Goal: Task Accomplishment & Management: Manage account settings

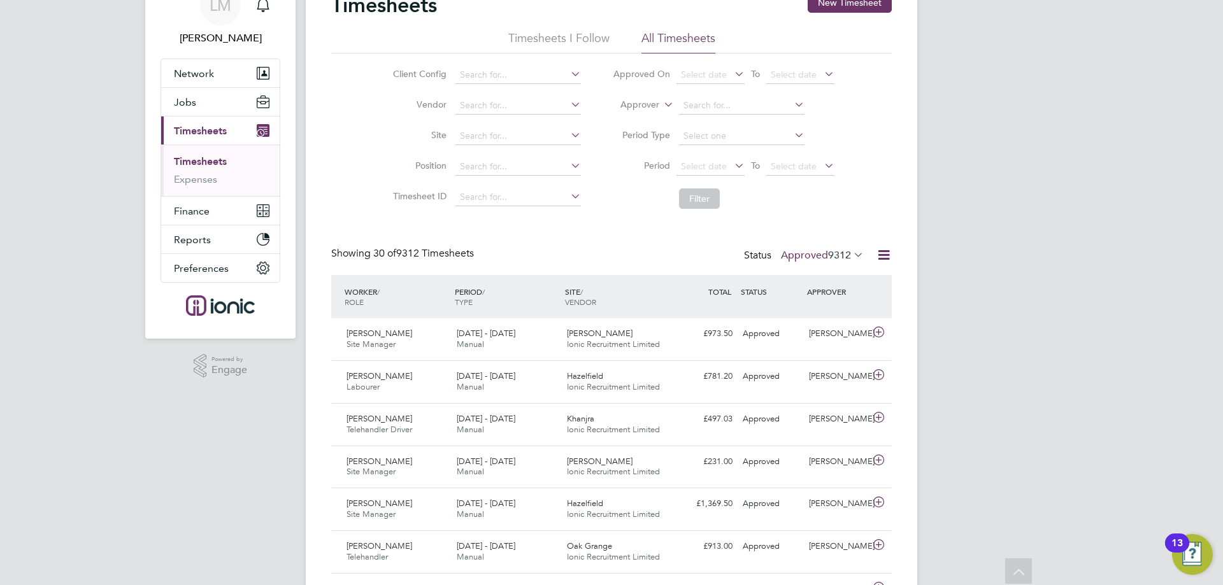
click at [353, 210] on div "Client Config Vendor Site Position Timesheet ID Approved On Select date To Sele…" at bounding box center [611, 135] width 560 height 162
drag, startPoint x: 552, startPoint y: 231, endPoint x: 548, endPoint y: 222, distance: 9.4
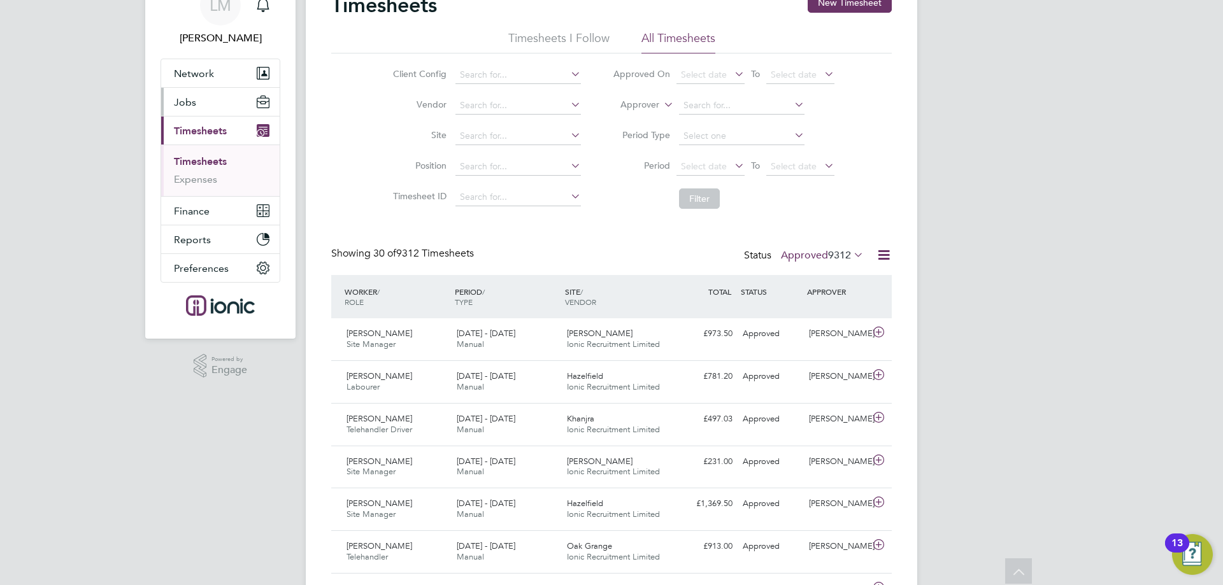
click at [198, 103] on button "Jobs" at bounding box center [220, 102] width 118 height 28
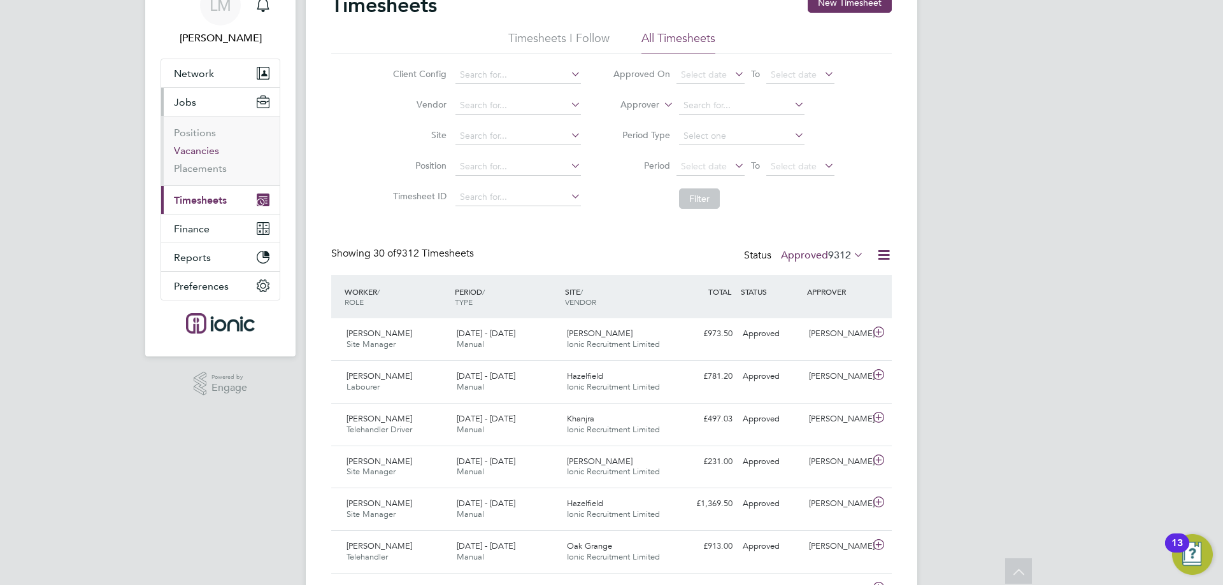
click at [195, 148] on link "Vacancies" at bounding box center [196, 151] width 45 height 12
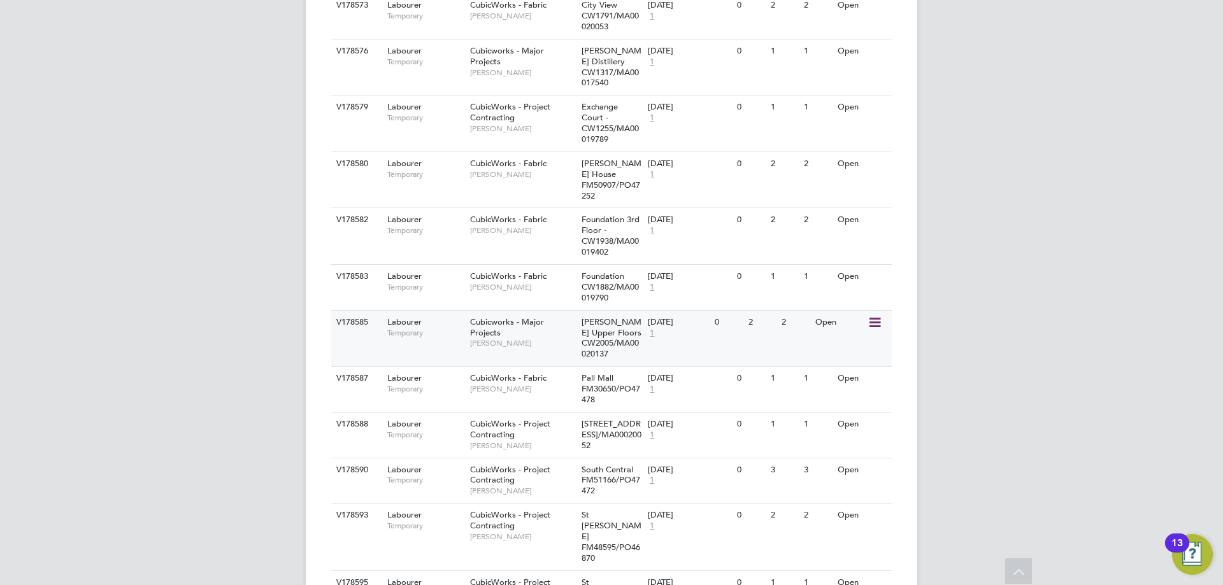
scroll to position [1126, 0]
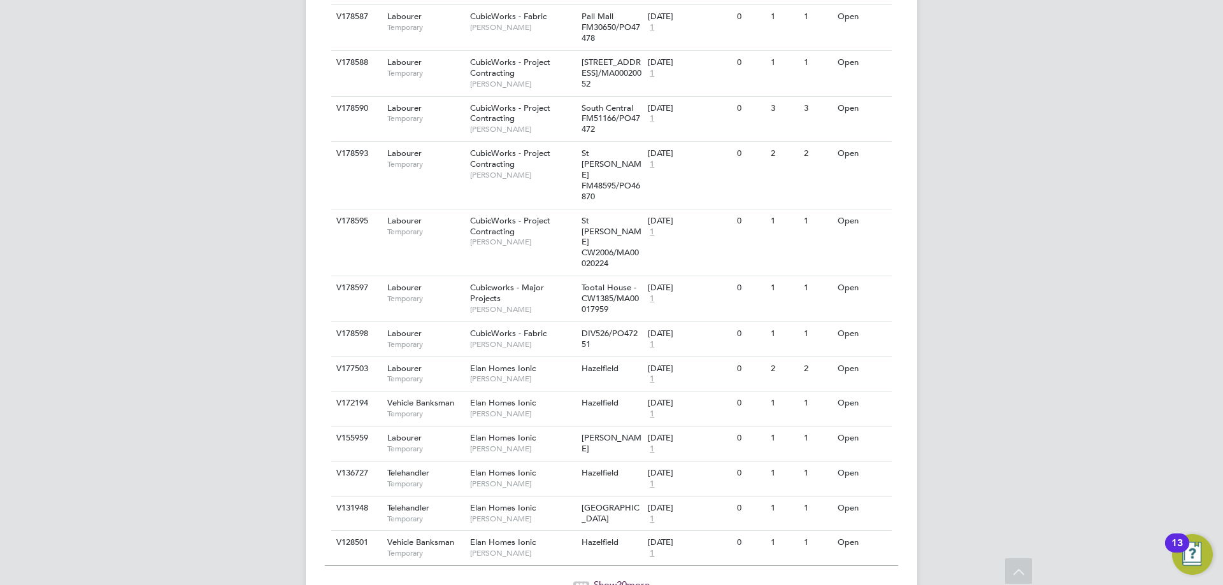
click at [627, 579] on span "Show 20 more" at bounding box center [622, 585] width 56 height 12
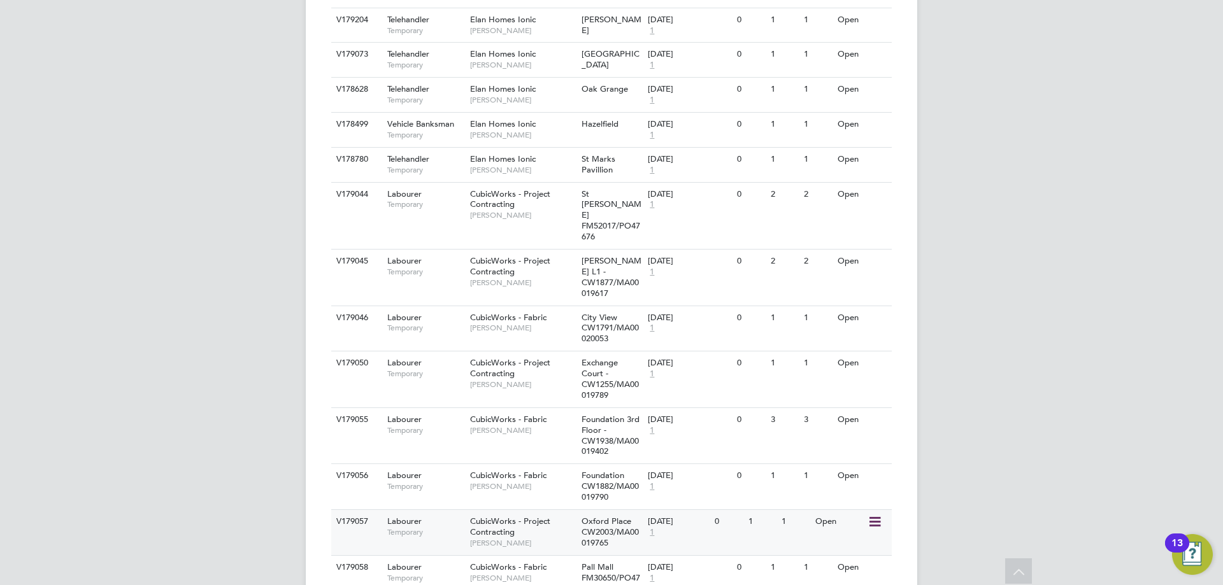
scroll to position [1948, 0]
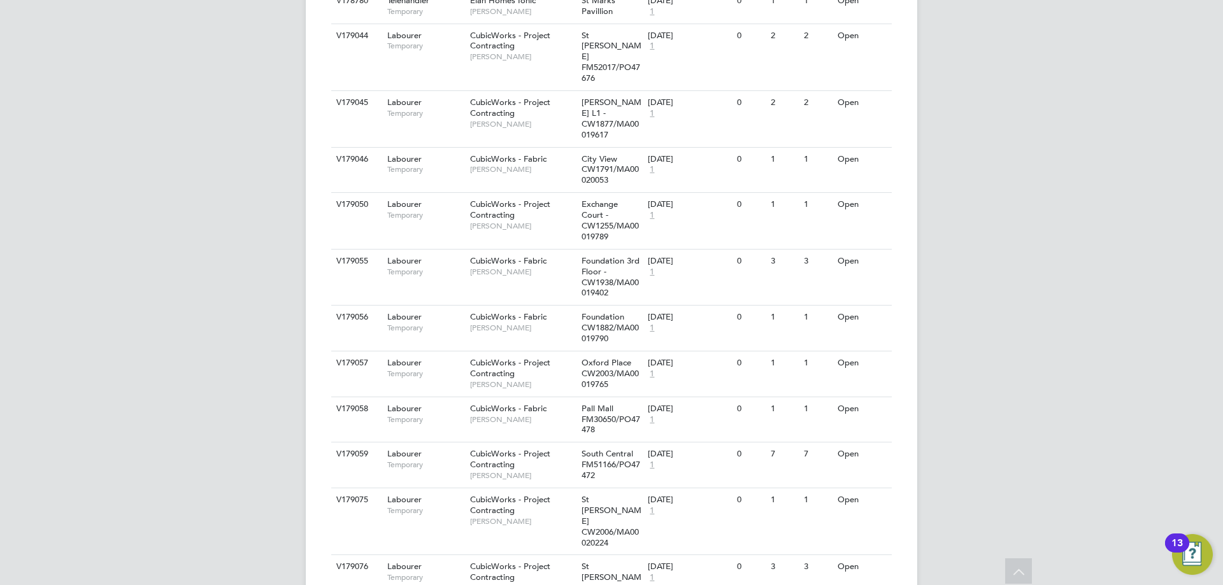
click at [846, 560] on li "Update Status" at bounding box center [843, 561] width 74 height 18
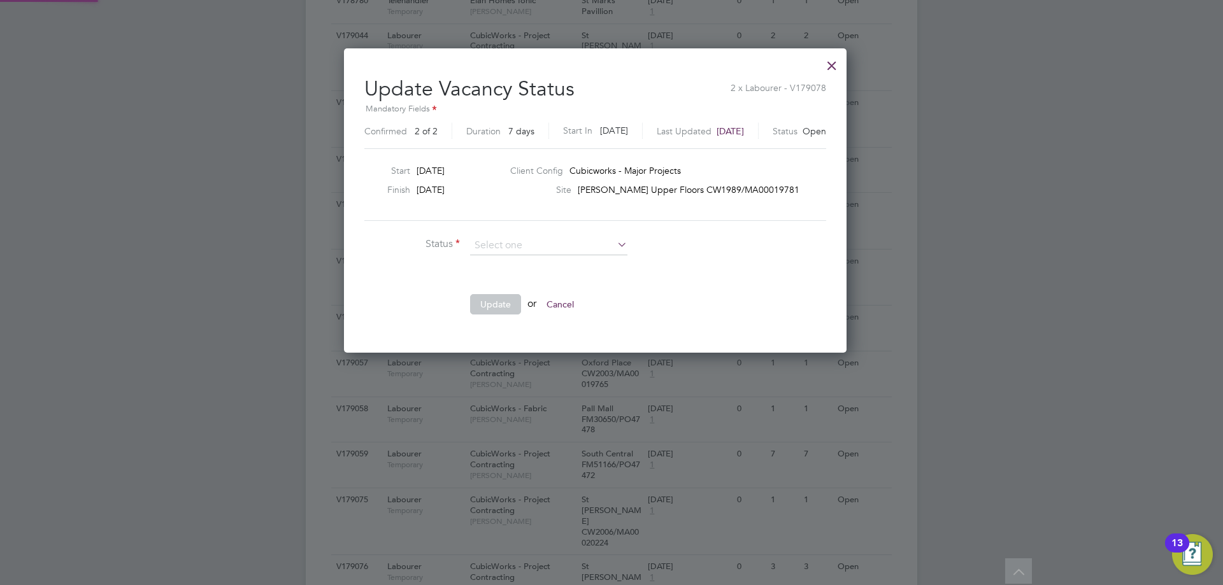
scroll to position [19, 343]
click at [553, 263] on li "Completed" at bounding box center [548, 263] width 159 height 17
type input "Completed"
click at [487, 301] on button "Update" at bounding box center [495, 304] width 51 height 20
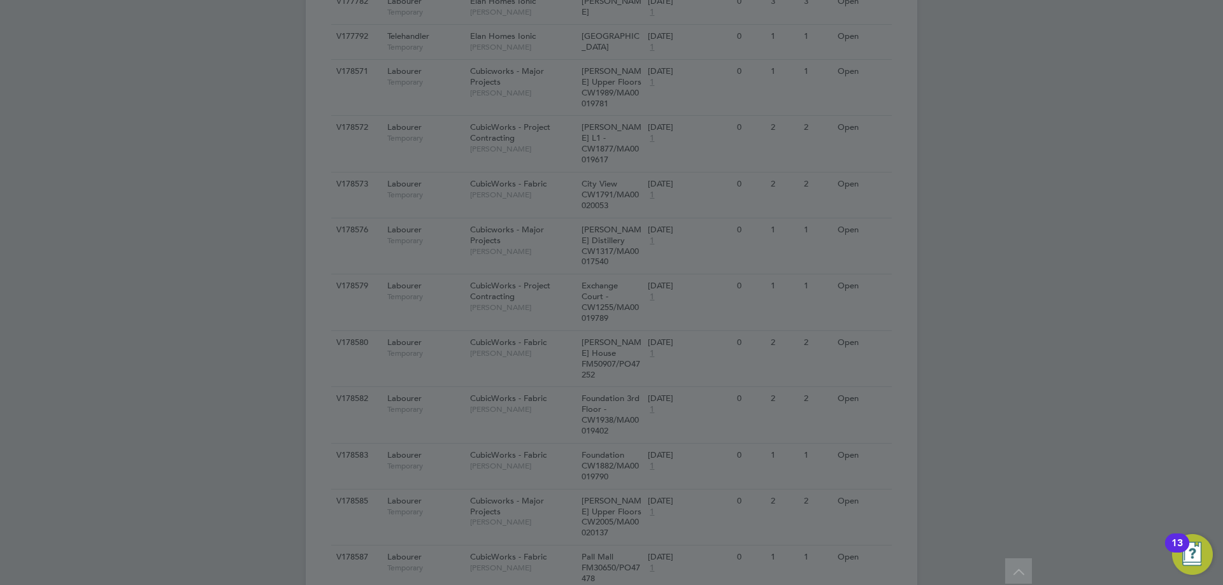
scroll to position [0, 0]
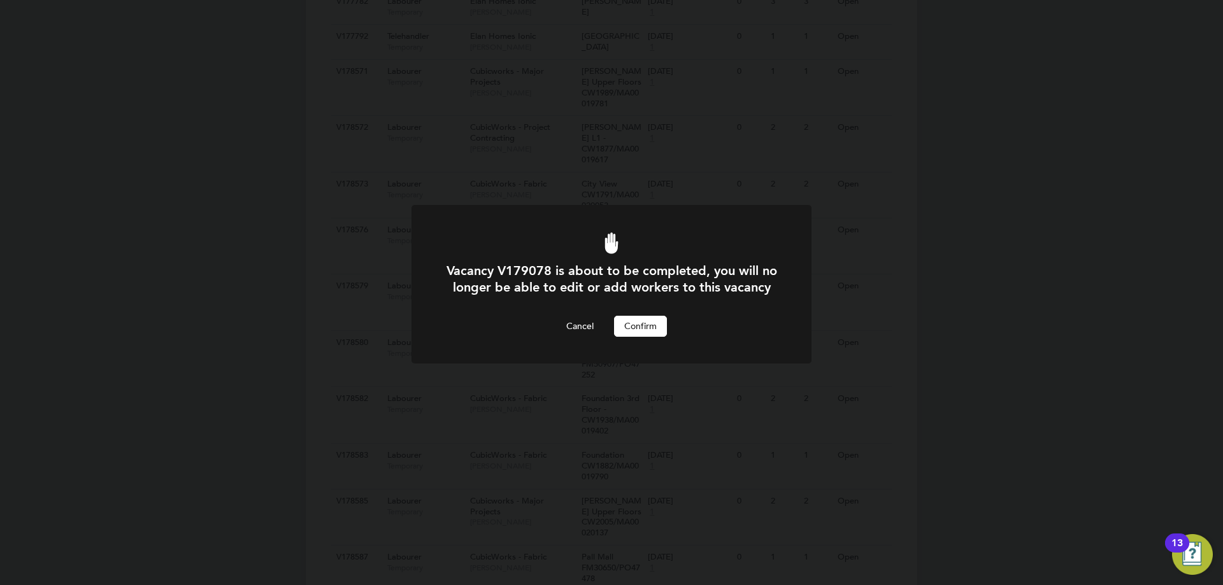
drag, startPoint x: 669, startPoint y: 331, endPoint x: 659, endPoint y: 338, distance: 12.0
click at [669, 332] on div "Vacancy V179078 is about to be completed, you will no longer be able to edit or…" at bounding box center [611, 299] width 331 height 74
click at [659, 336] on button "Confirm" at bounding box center [640, 326] width 53 height 20
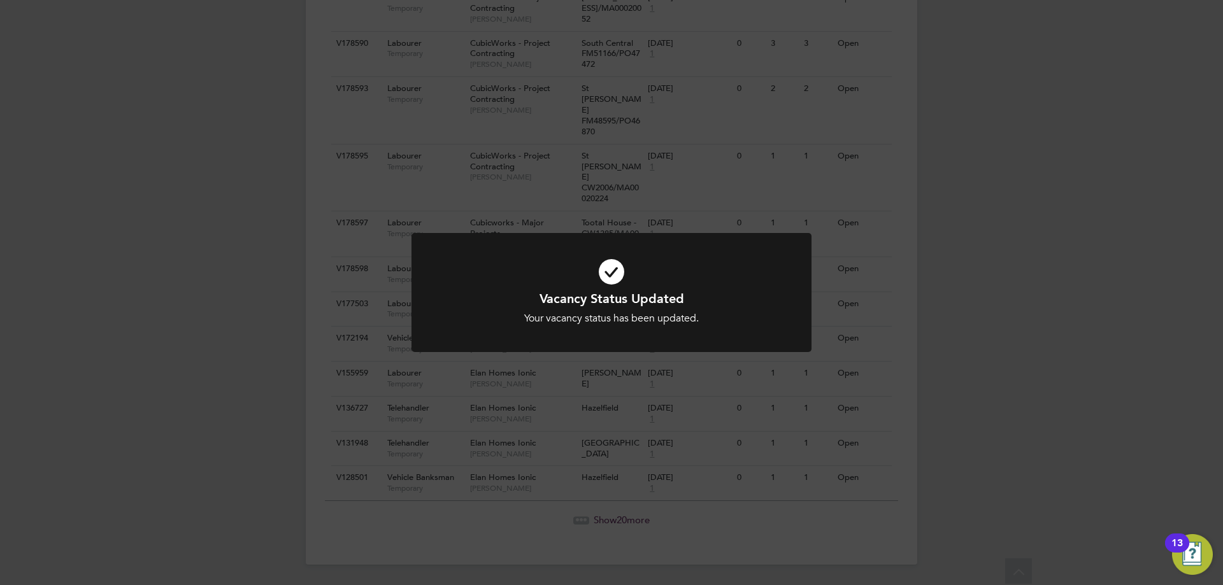
scroll to position [1126, 0]
click at [978, 486] on div "Vacancy Status Updated Your vacancy status has been updated. Cancel Okay" at bounding box center [611, 292] width 1223 height 585
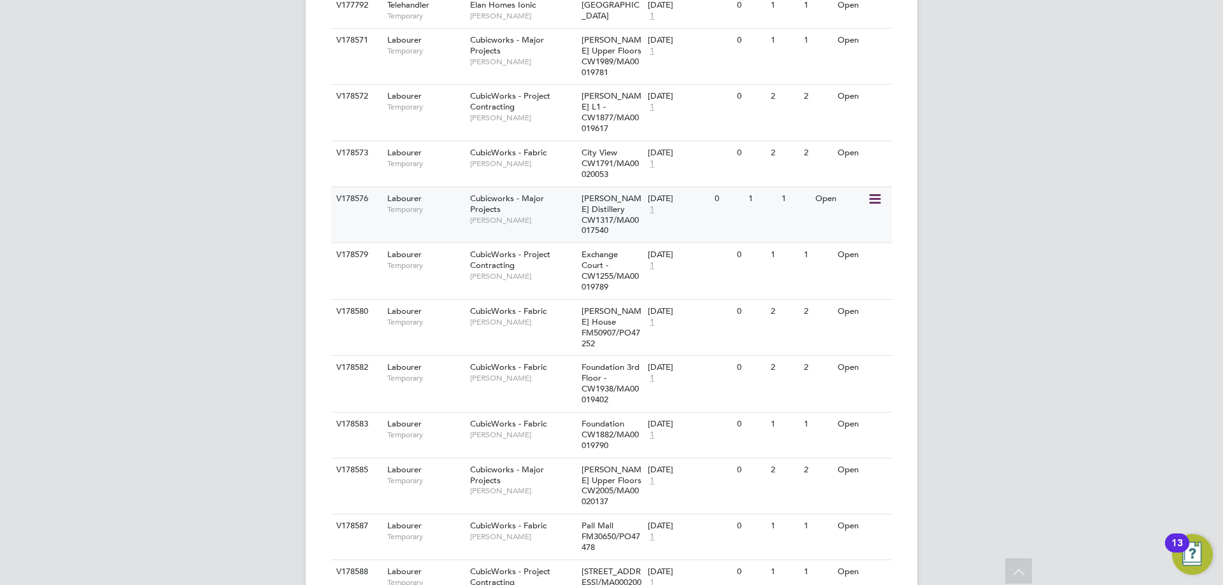
scroll to position [234, 0]
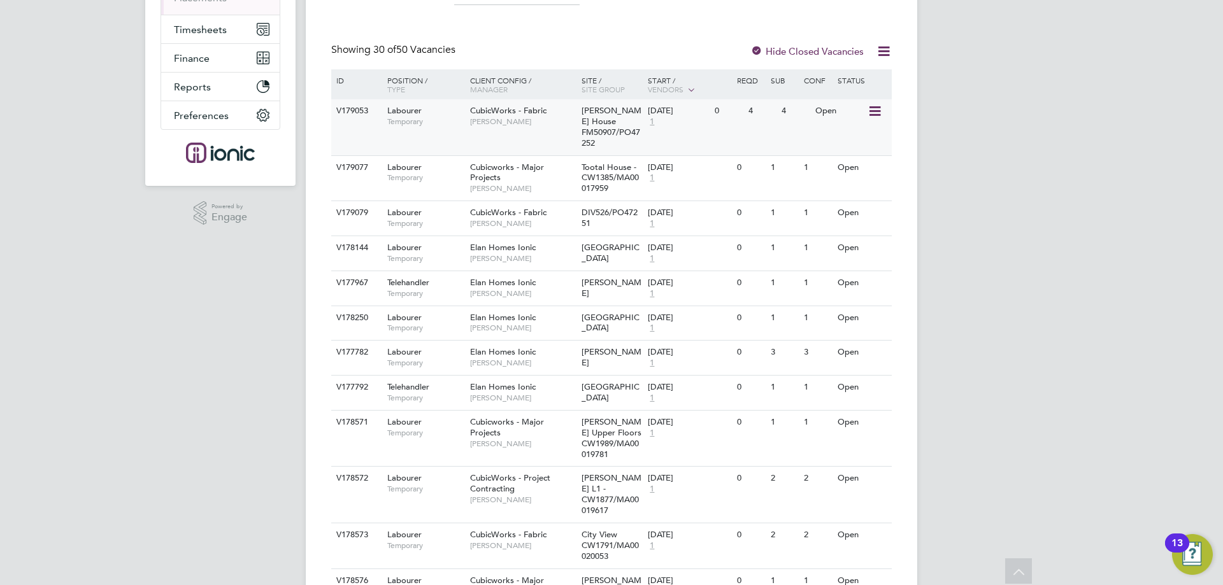
click at [875, 111] on icon at bounding box center [873, 111] width 13 height 15
click at [857, 177] on li "Update Status" at bounding box center [843, 177] width 74 height 18
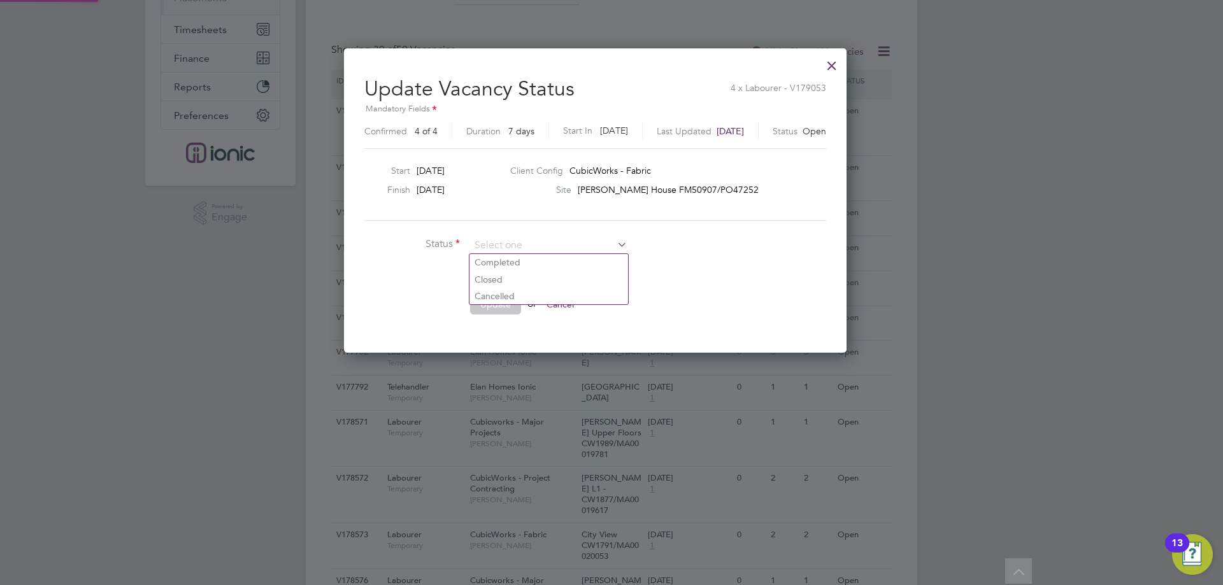
scroll to position [304, 536]
click at [519, 262] on li "Completed" at bounding box center [548, 262] width 159 height 17
type input "Completed"
click at [490, 307] on button "Update" at bounding box center [495, 304] width 51 height 20
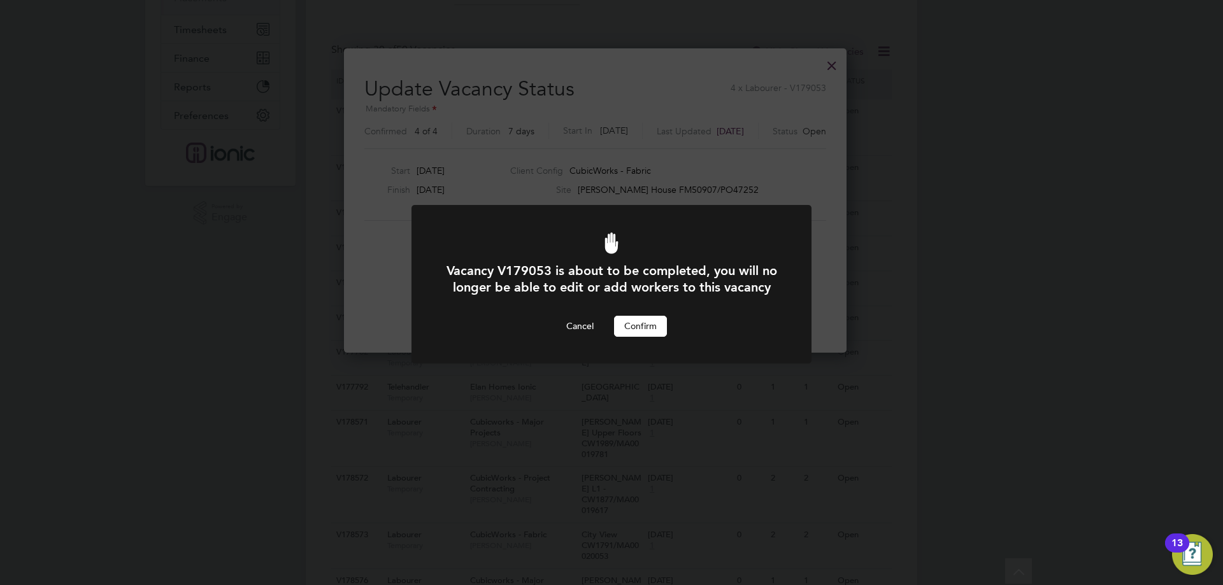
scroll to position [0, 0]
click at [649, 336] on button "Confirm" at bounding box center [640, 326] width 53 height 20
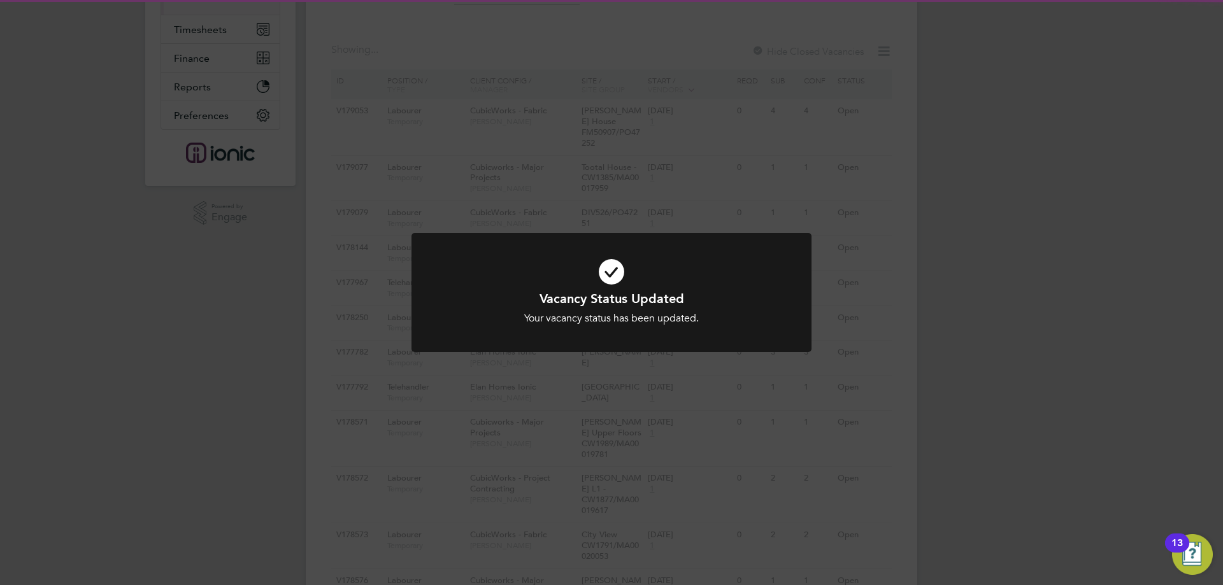
click at [1032, 220] on div "Vacancy Status Updated Your vacancy status has been updated. Cancel Okay" at bounding box center [611, 292] width 1223 height 585
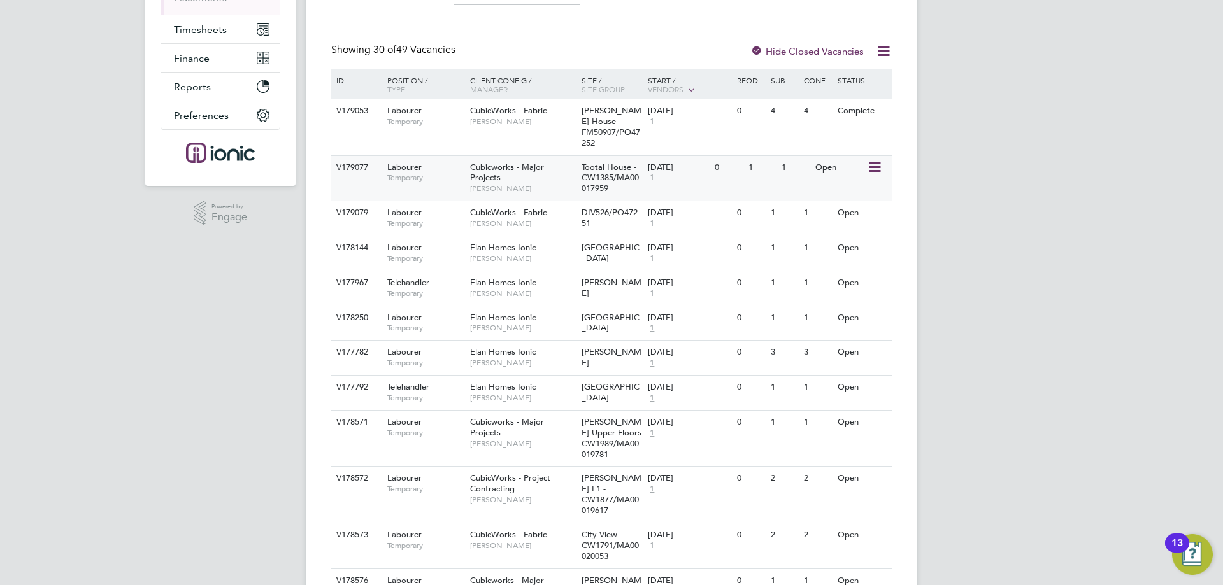
click at [871, 160] on icon at bounding box center [873, 167] width 13 height 15
click at [835, 222] on li "Update Status" at bounding box center [843, 222] width 74 height 18
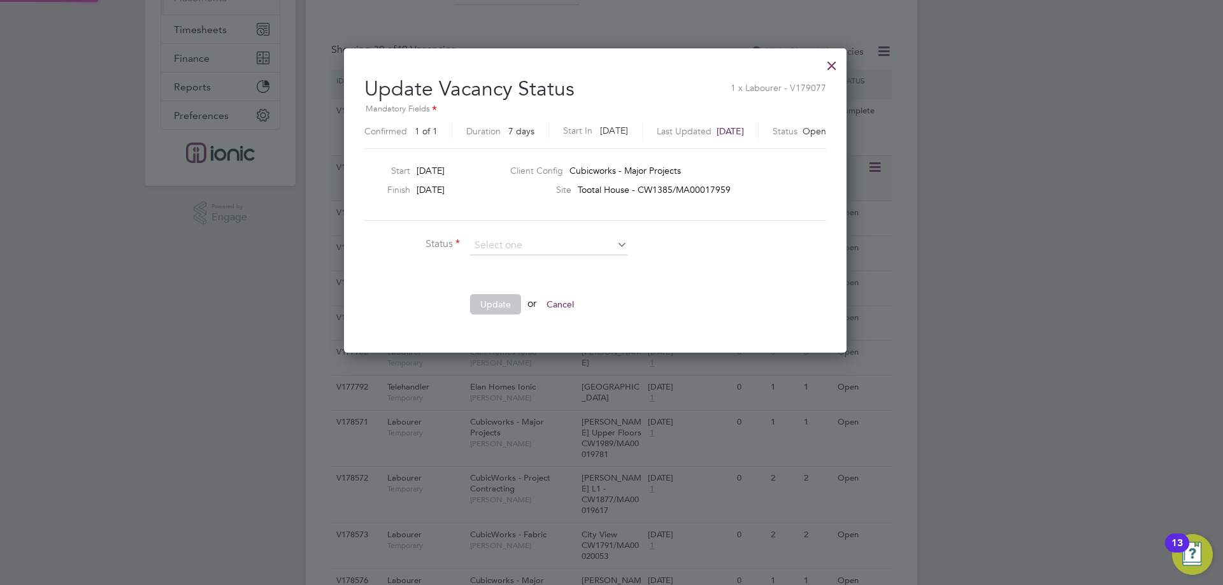
scroll to position [304, 536]
click at [525, 260] on li "Completed" at bounding box center [548, 262] width 159 height 17
type input "Completed"
click at [511, 299] on button "Update" at bounding box center [495, 304] width 51 height 20
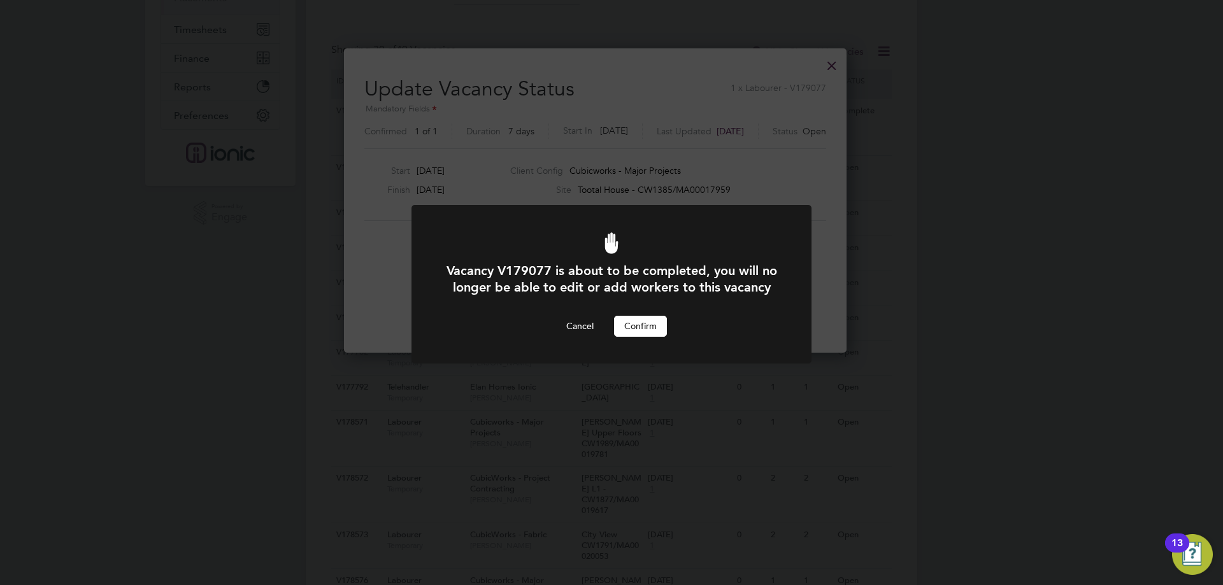
scroll to position [0, 0]
click at [646, 336] on button "Confirm" at bounding box center [640, 326] width 53 height 20
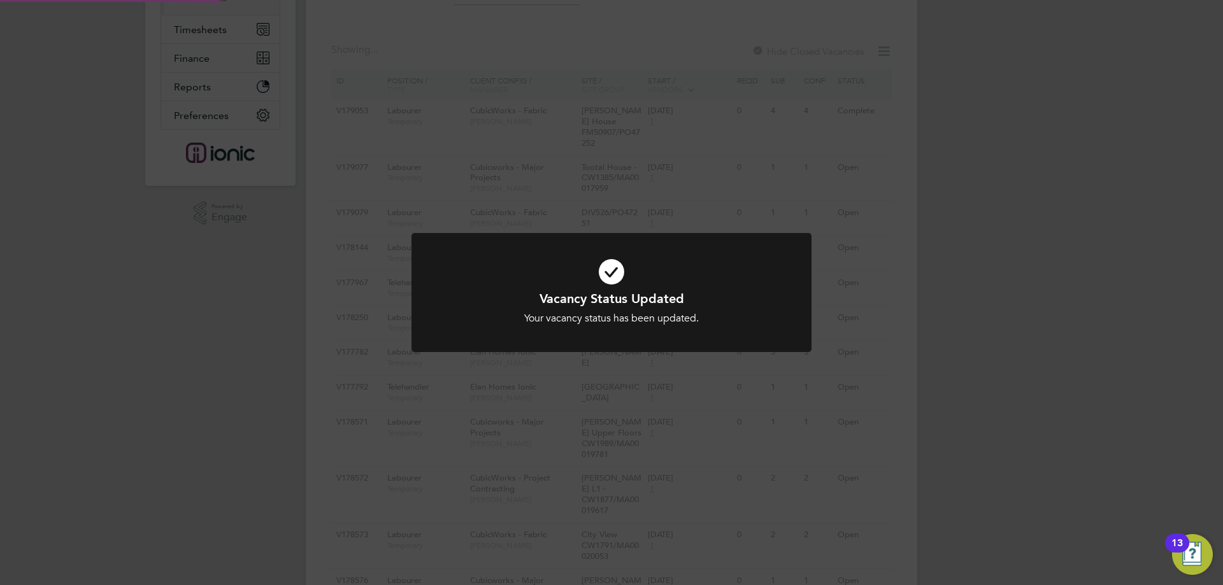
click at [962, 299] on div "Vacancy Status Updated Your vacancy status has been updated. Cancel Okay" at bounding box center [611, 292] width 1223 height 585
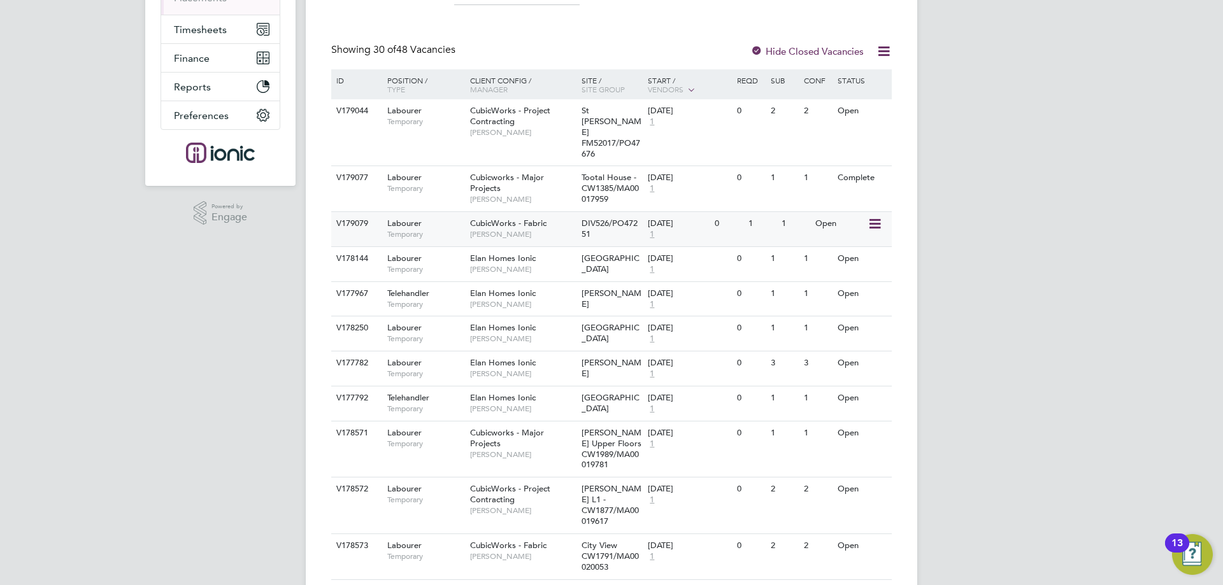
click at [874, 217] on icon at bounding box center [873, 224] width 13 height 15
click at [829, 270] on li "Update Status" at bounding box center [843, 268] width 74 height 18
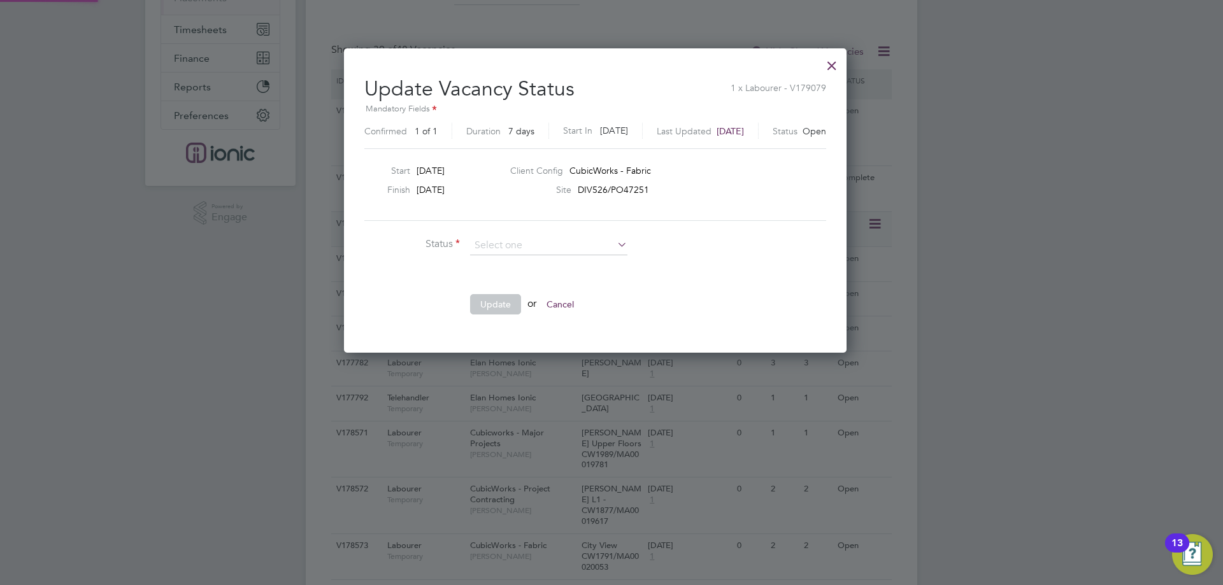
scroll to position [304, 536]
click at [531, 241] on input at bounding box center [548, 245] width 157 height 19
click at [522, 261] on li "Completed" at bounding box center [548, 262] width 159 height 17
type input "Completed"
click at [510, 303] on button "Update" at bounding box center [495, 304] width 51 height 20
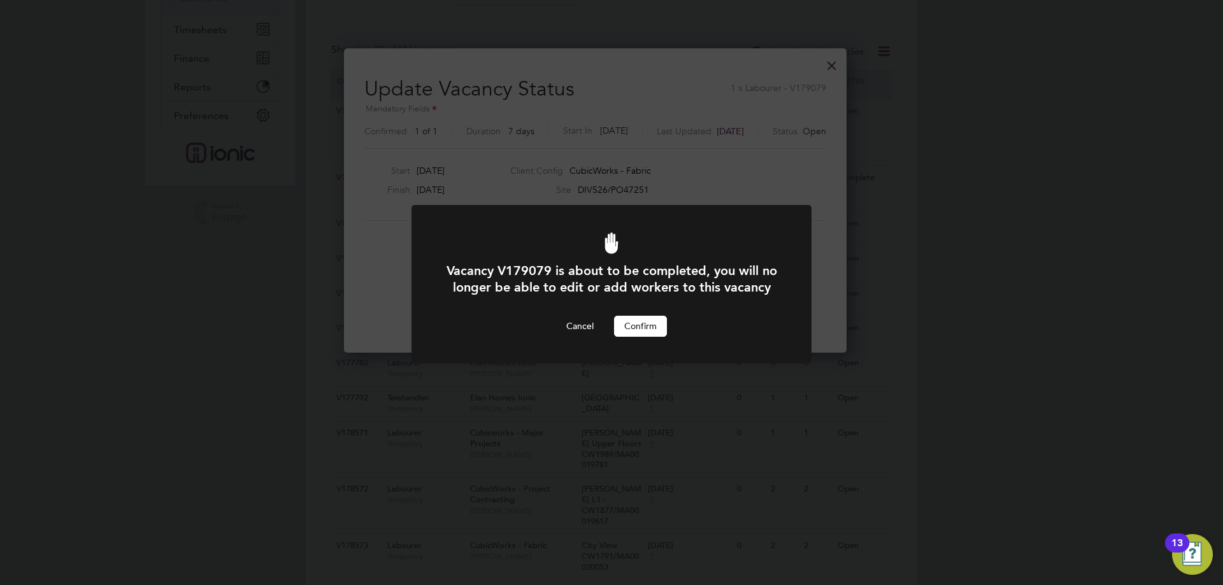
scroll to position [0, 0]
click at [645, 336] on button "Confirm" at bounding box center [640, 326] width 53 height 20
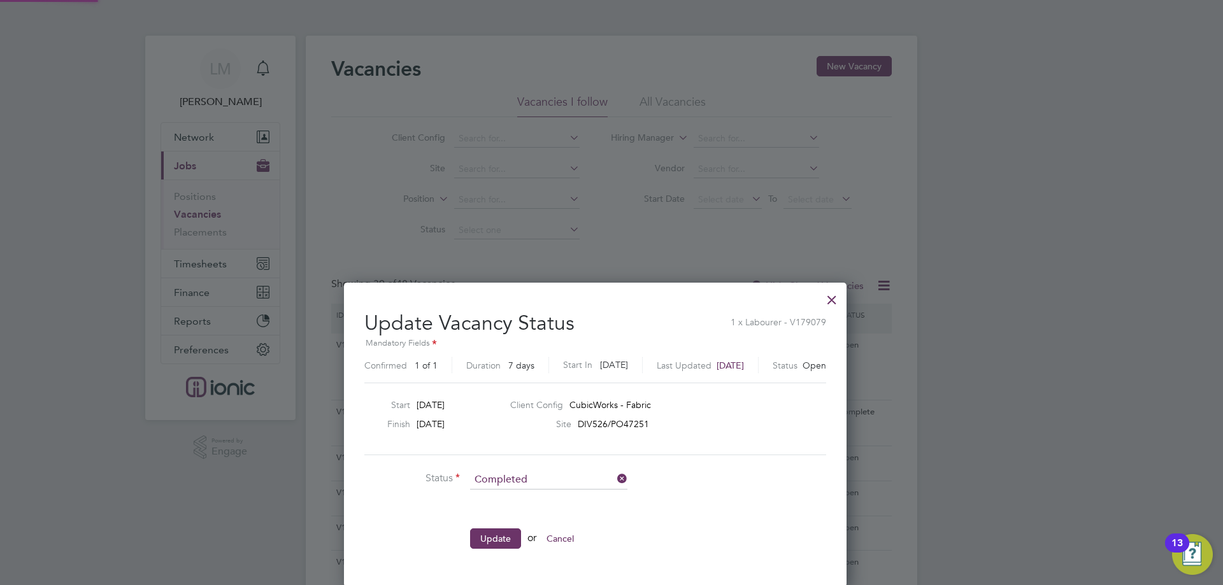
scroll to position [234, 0]
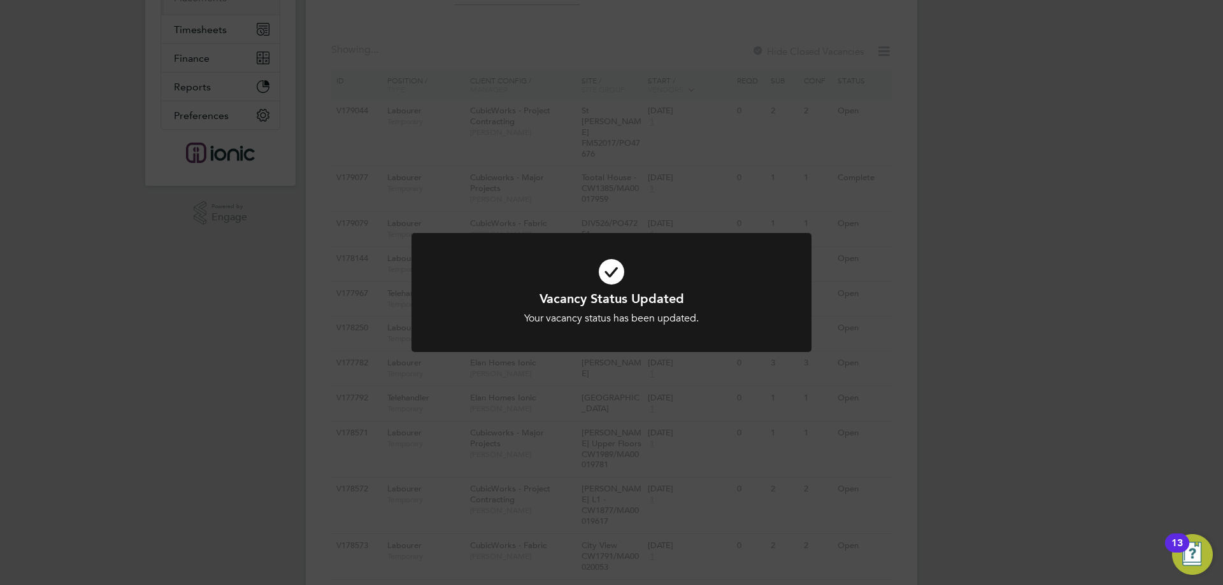
click at [939, 350] on div "Vacancy Status Updated Your vacancy status has been updated. Cancel Okay" at bounding box center [611, 292] width 1223 height 585
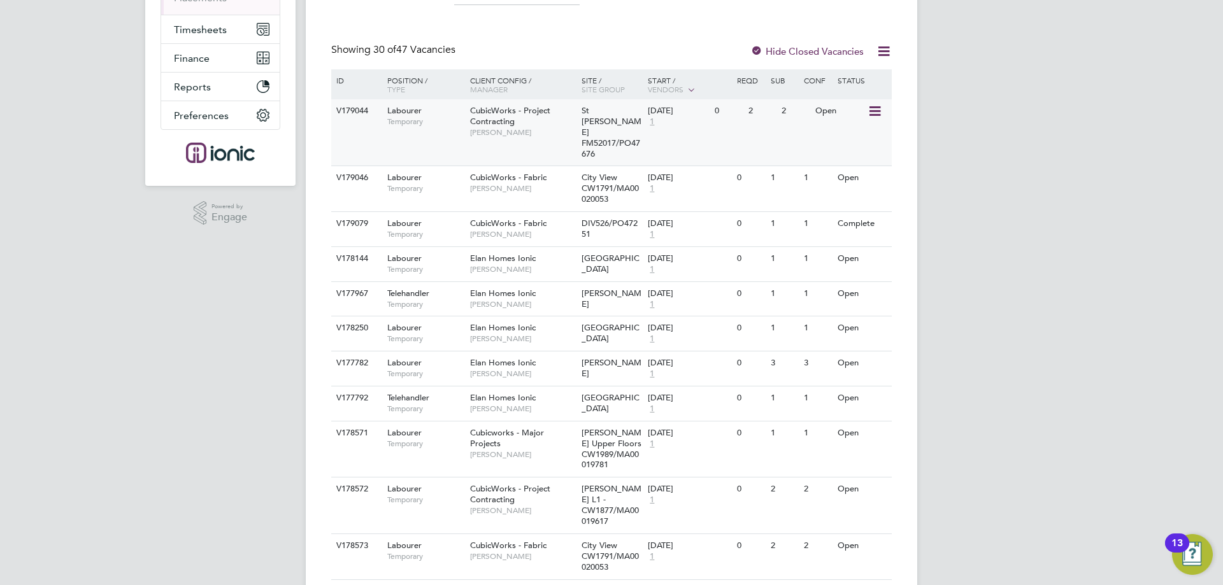
click at [876, 110] on icon at bounding box center [873, 111] width 13 height 15
click at [865, 180] on li "Update Status" at bounding box center [843, 177] width 74 height 18
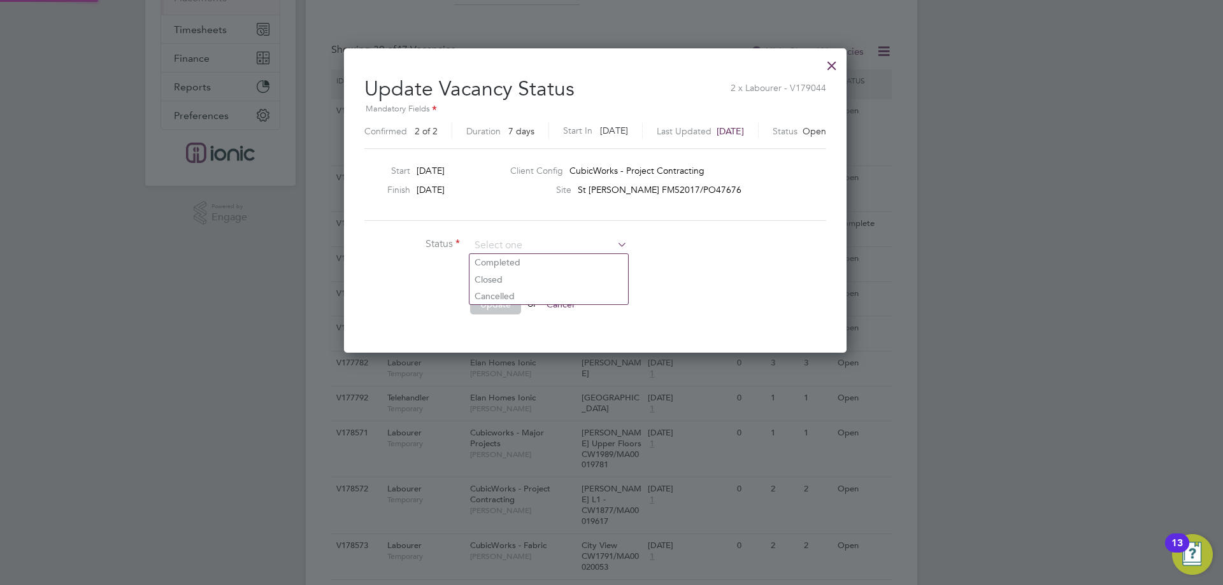
scroll to position [6, 6]
click at [520, 264] on li "Completed" at bounding box center [548, 262] width 159 height 17
type input "Completed"
click at [496, 306] on button "Update" at bounding box center [495, 304] width 51 height 20
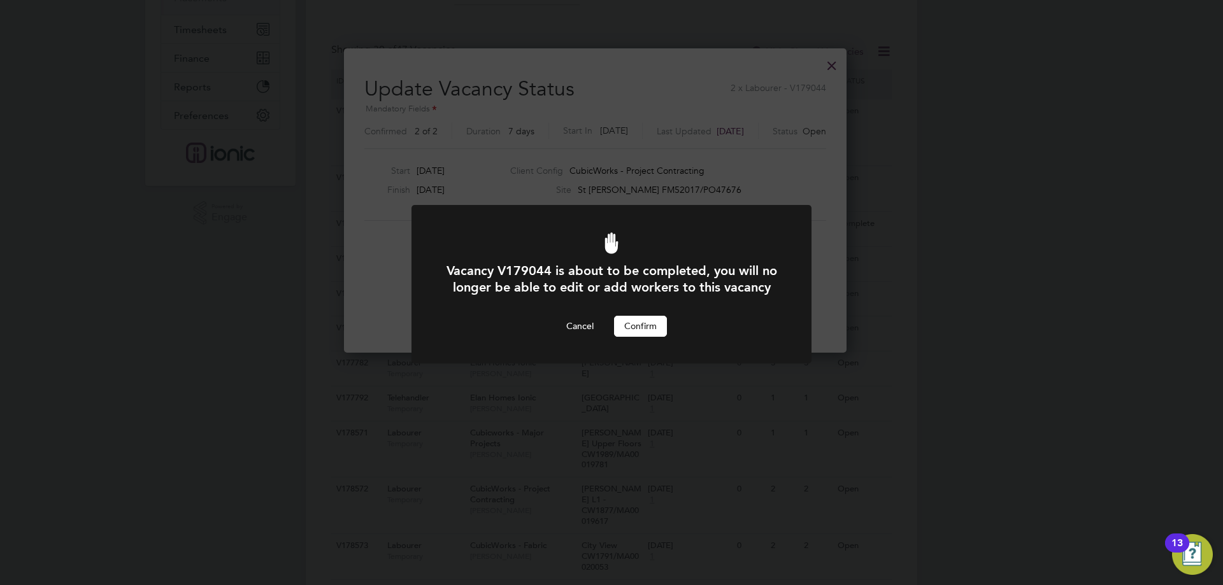
click at [647, 336] on button "Confirm" at bounding box center [640, 326] width 53 height 20
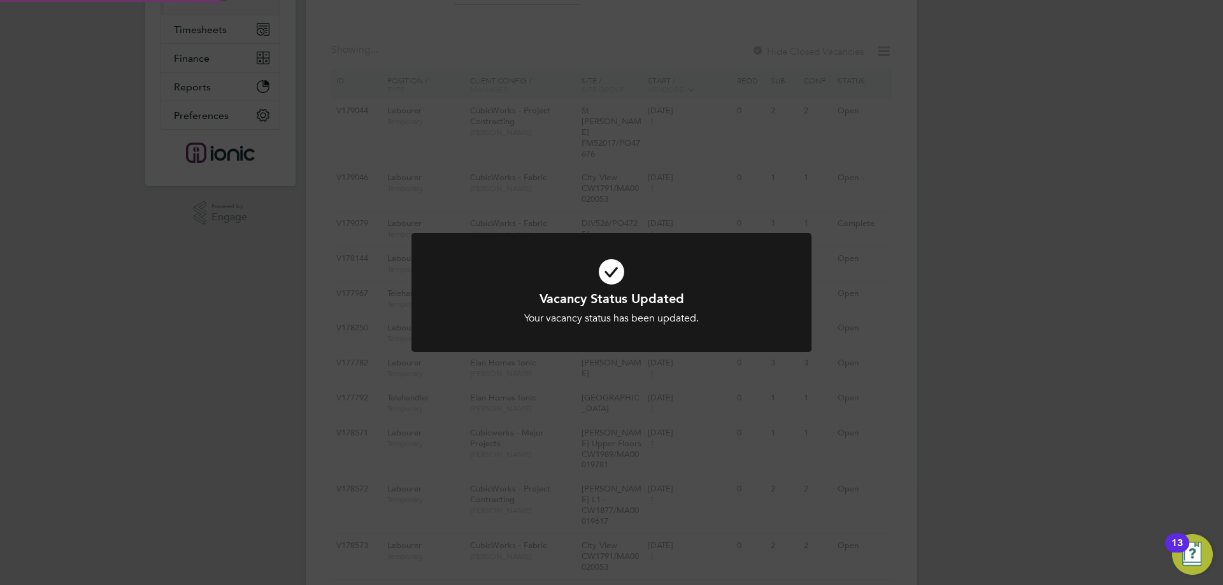
click at [982, 326] on div "Vacancy Status Updated Your vacancy status has been updated. Cancel Okay" at bounding box center [611, 292] width 1223 height 585
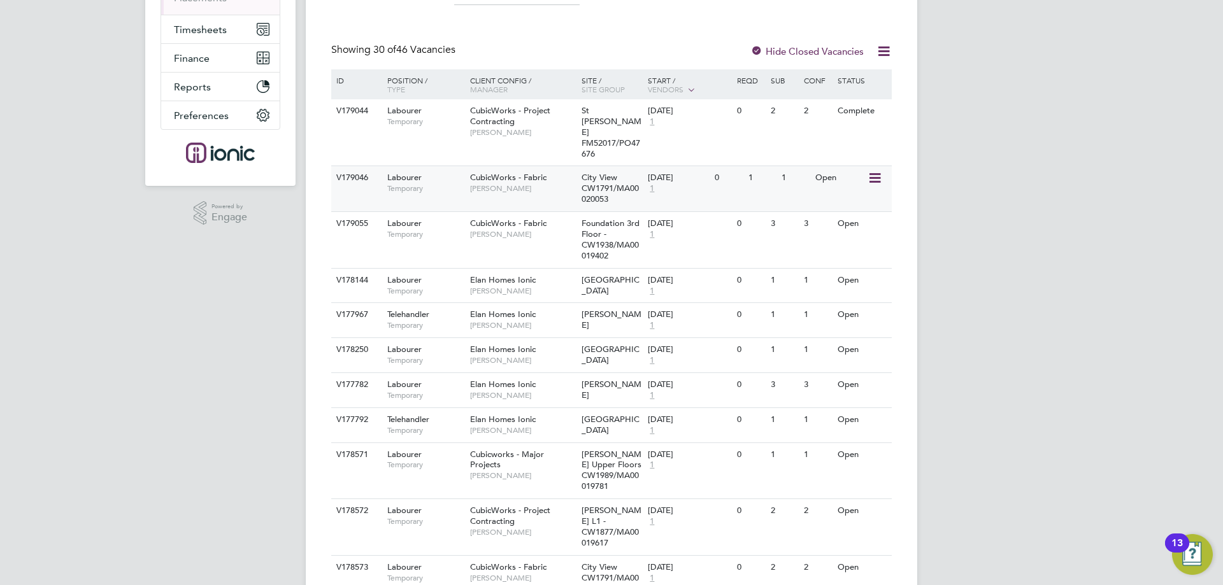
click at [876, 171] on icon at bounding box center [873, 178] width 13 height 15
click at [832, 224] on li "Update Status" at bounding box center [843, 222] width 74 height 18
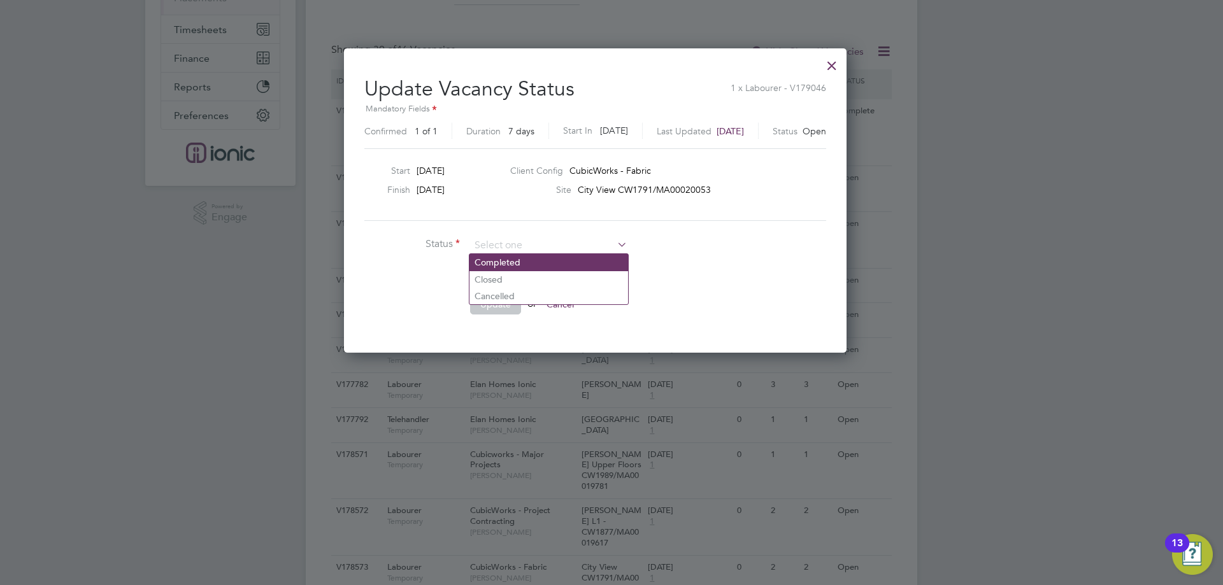
click at [518, 259] on li "Completed" at bounding box center [548, 262] width 159 height 17
type input "Completed"
click at [492, 299] on button "Update" at bounding box center [495, 304] width 51 height 20
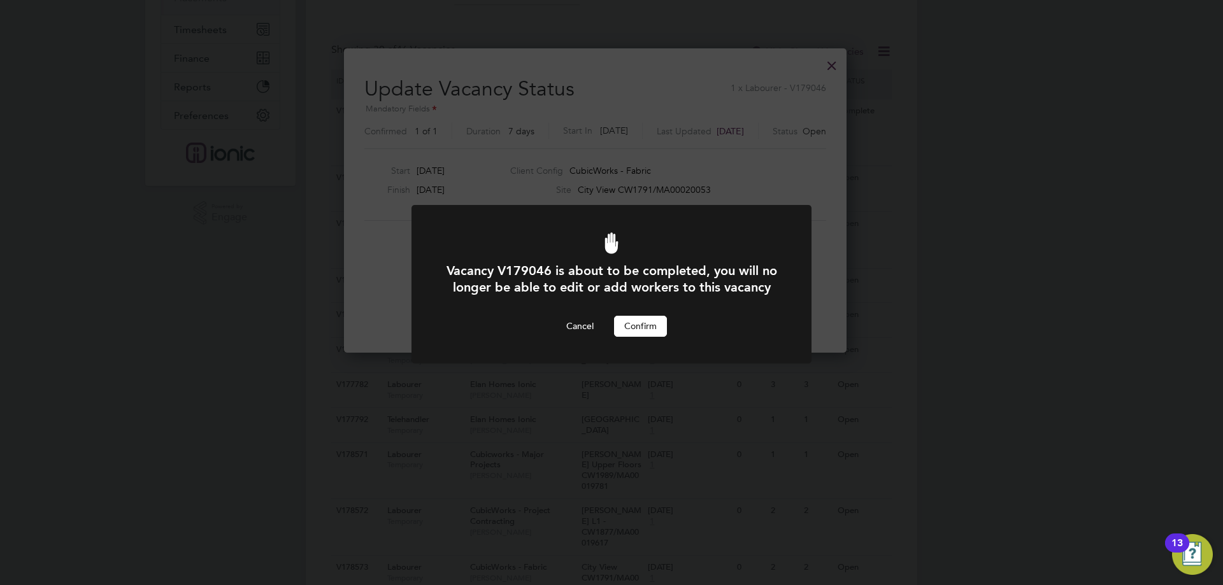
click at [631, 334] on button "Confirm" at bounding box center [640, 326] width 53 height 20
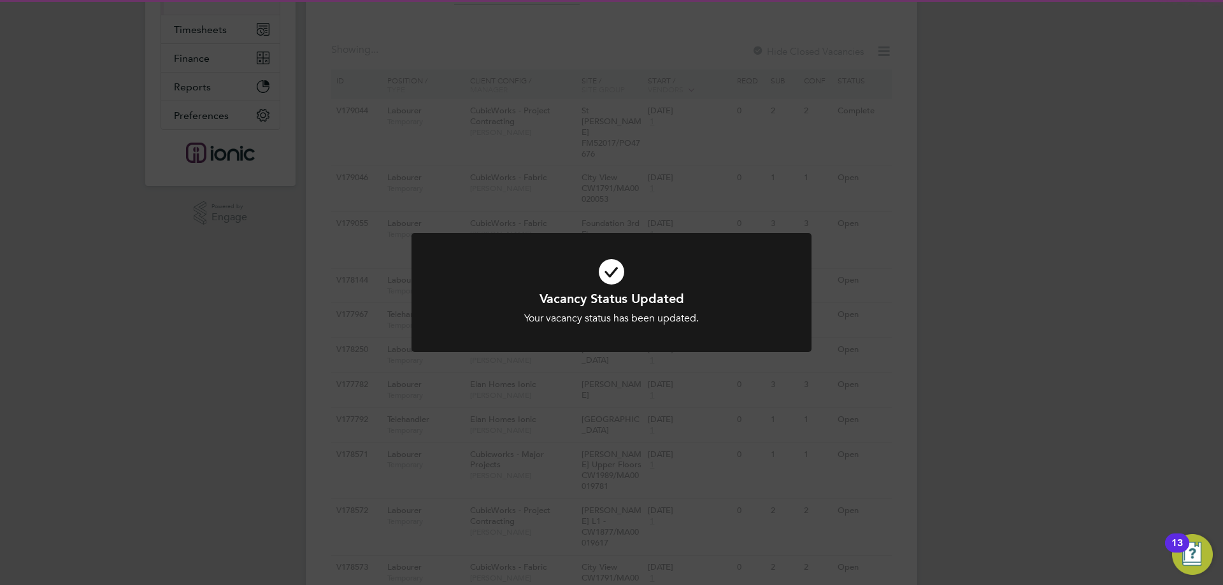
click at [943, 273] on div "Vacancy Status Updated Your vacancy status has been updated. Cancel Okay" at bounding box center [611, 292] width 1223 height 585
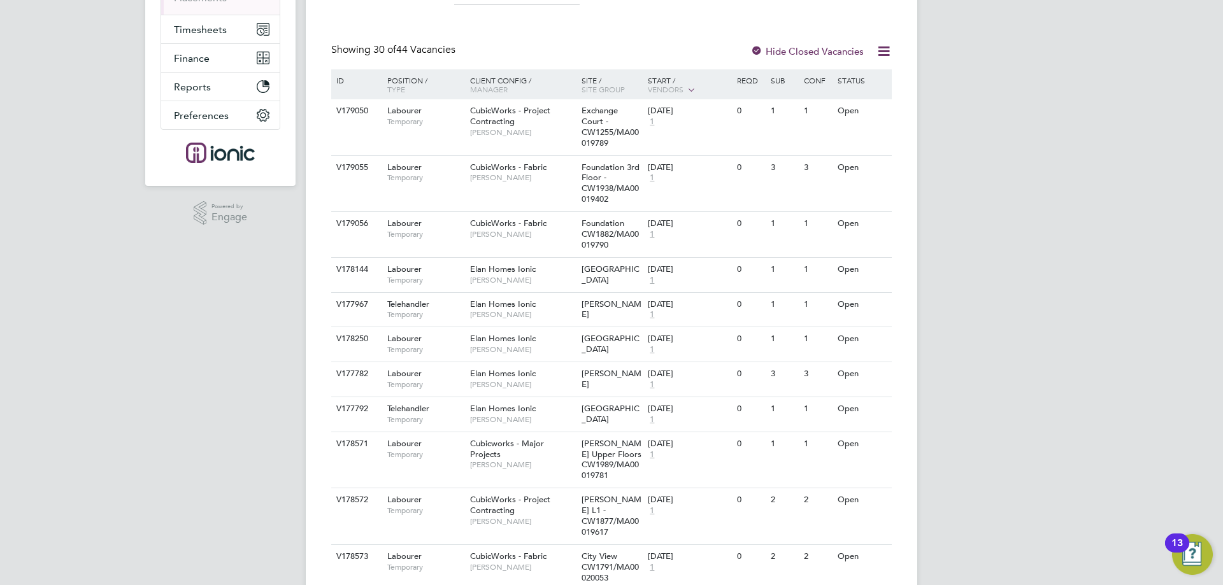
click at [878, 164] on icon at bounding box center [873, 167] width 13 height 15
click at [836, 228] on li "Update Status" at bounding box center [843, 233] width 74 height 18
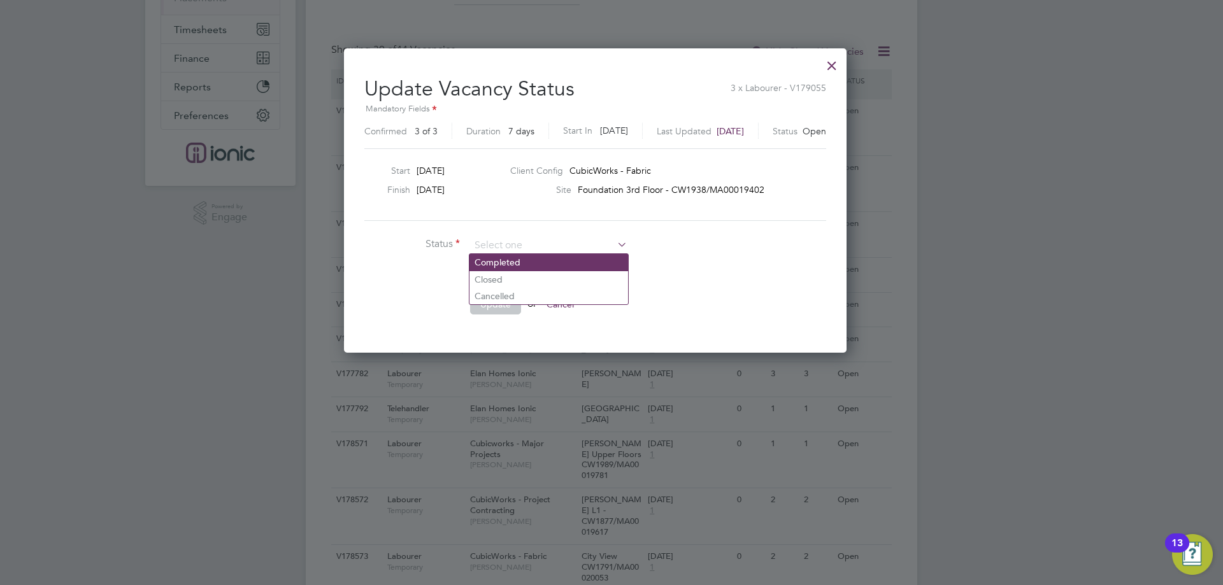
click at [517, 267] on li "Completed" at bounding box center [548, 262] width 159 height 17
type input "Completed"
click at [499, 301] on button "Update" at bounding box center [495, 304] width 51 height 20
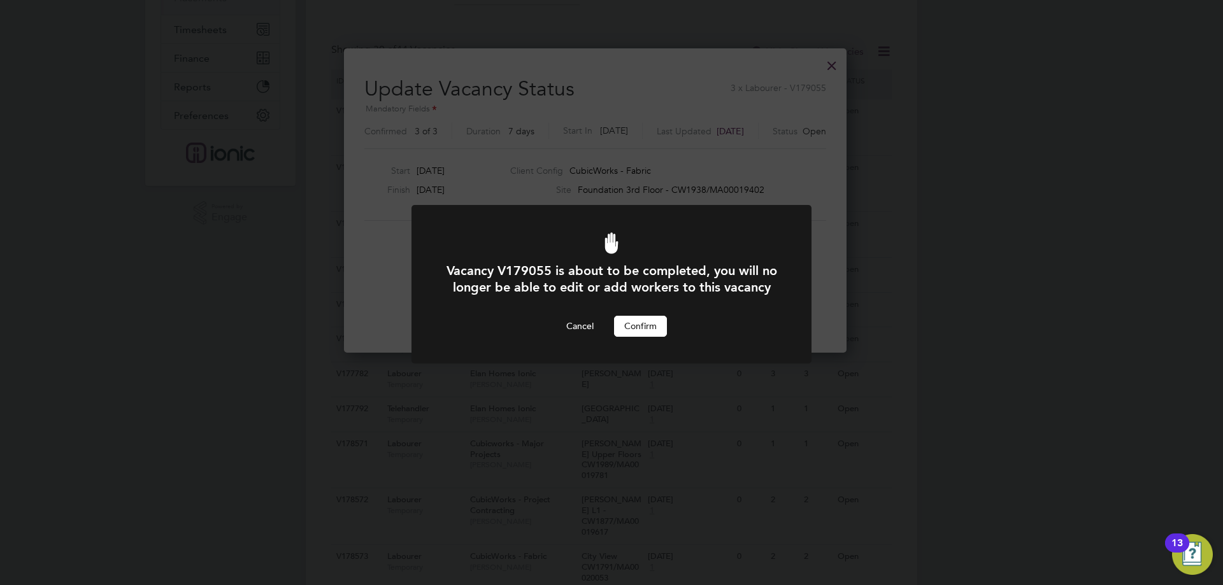
click at [651, 336] on button "Confirm" at bounding box center [640, 326] width 53 height 20
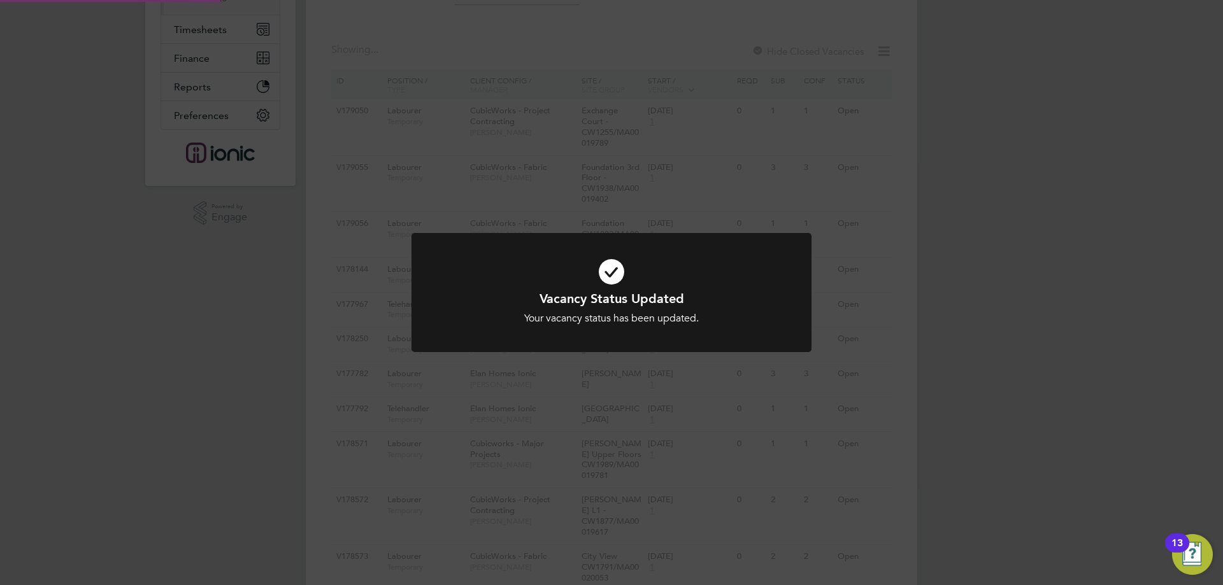
click at [953, 276] on div "Vacancy Status Updated Your vacancy status has been updated. Cancel Okay" at bounding box center [611, 292] width 1223 height 585
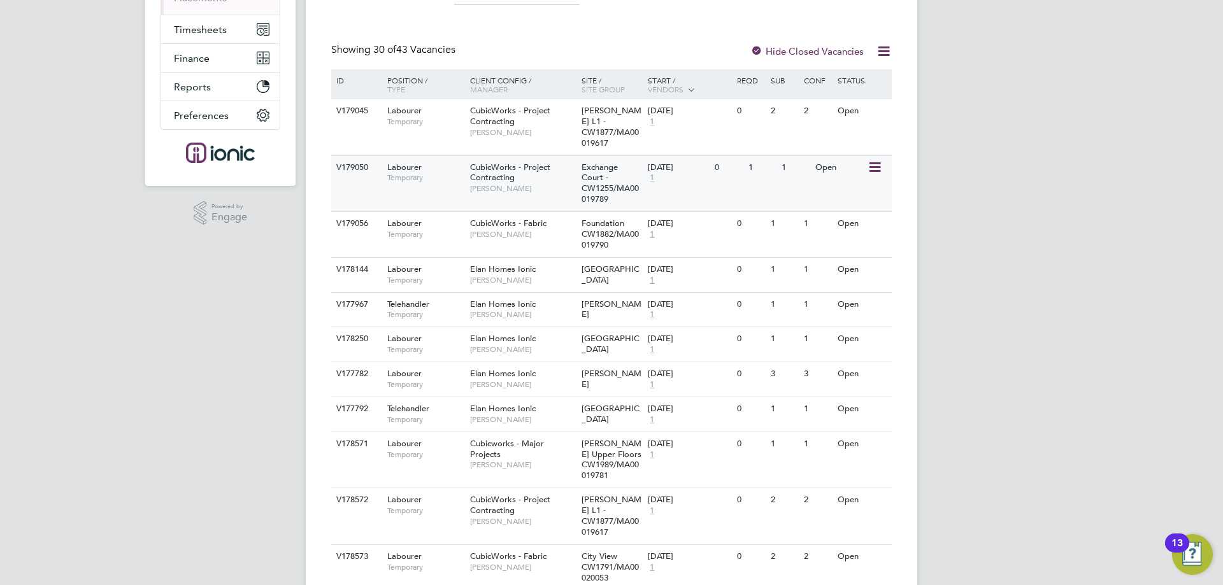
click at [875, 160] on icon at bounding box center [873, 167] width 13 height 15
click at [852, 219] on li "Update Status" at bounding box center [843, 222] width 74 height 18
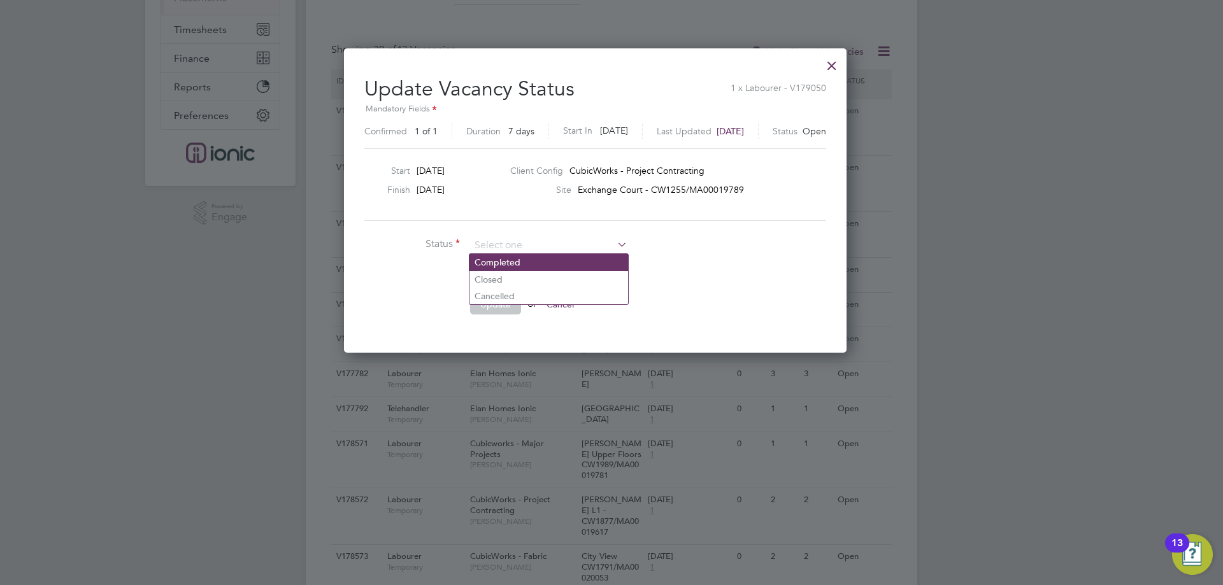
click at [526, 266] on li "Completed" at bounding box center [548, 262] width 159 height 17
type input "Completed"
click at [505, 296] on button "Update" at bounding box center [495, 304] width 51 height 20
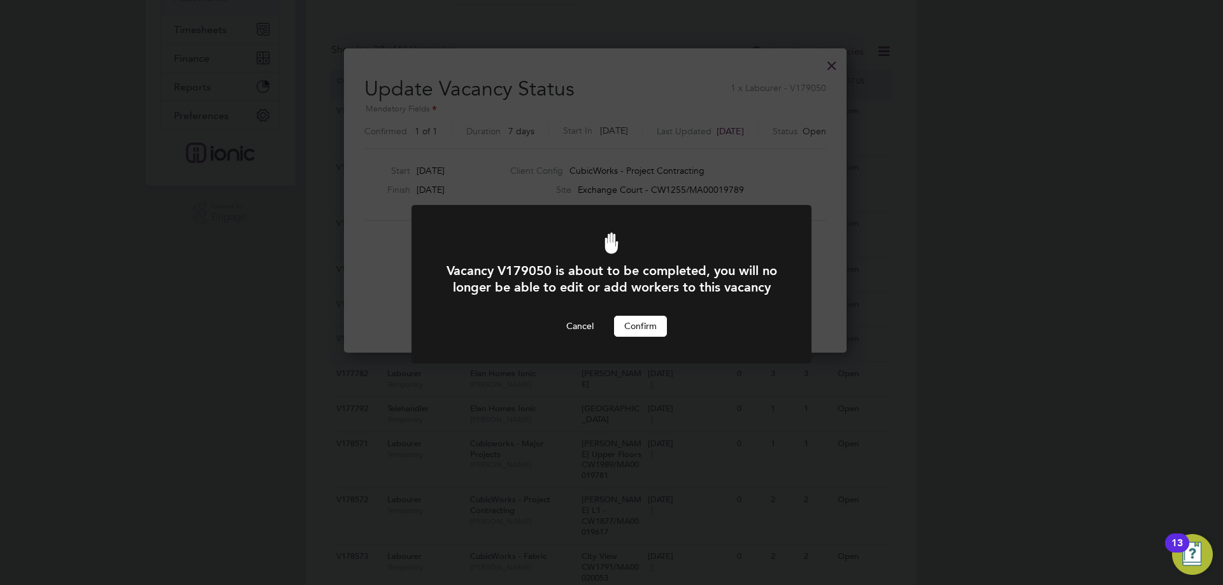
click at [636, 336] on button "Confirm" at bounding box center [640, 326] width 53 height 20
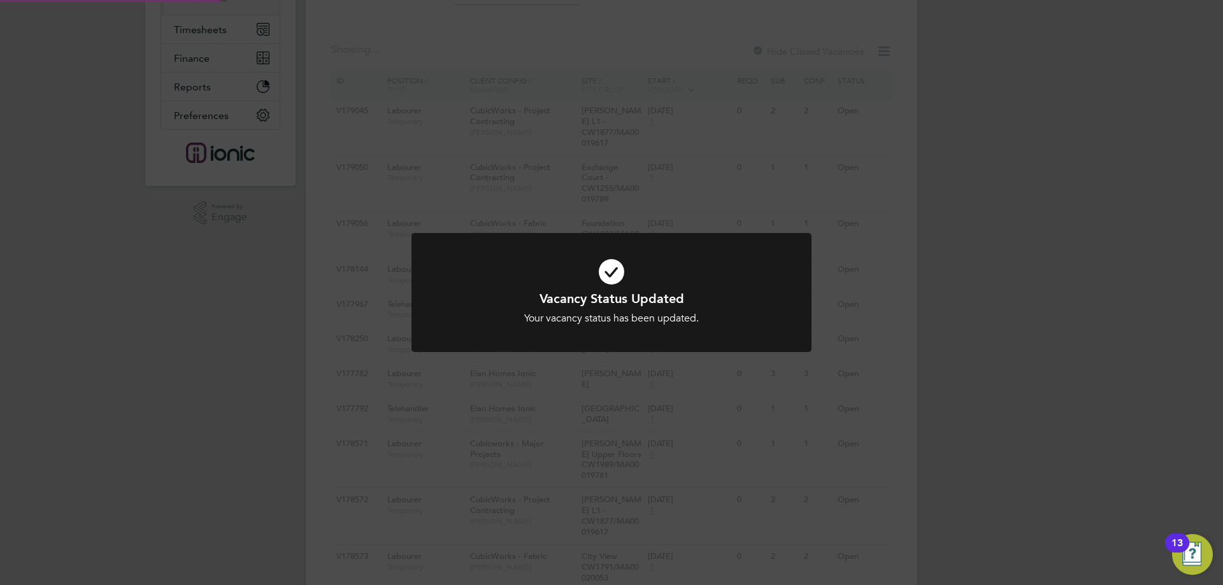
click at [1007, 276] on div "Vacancy Status Updated Your vacancy status has been updated. Cancel Okay" at bounding box center [611, 292] width 1223 height 585
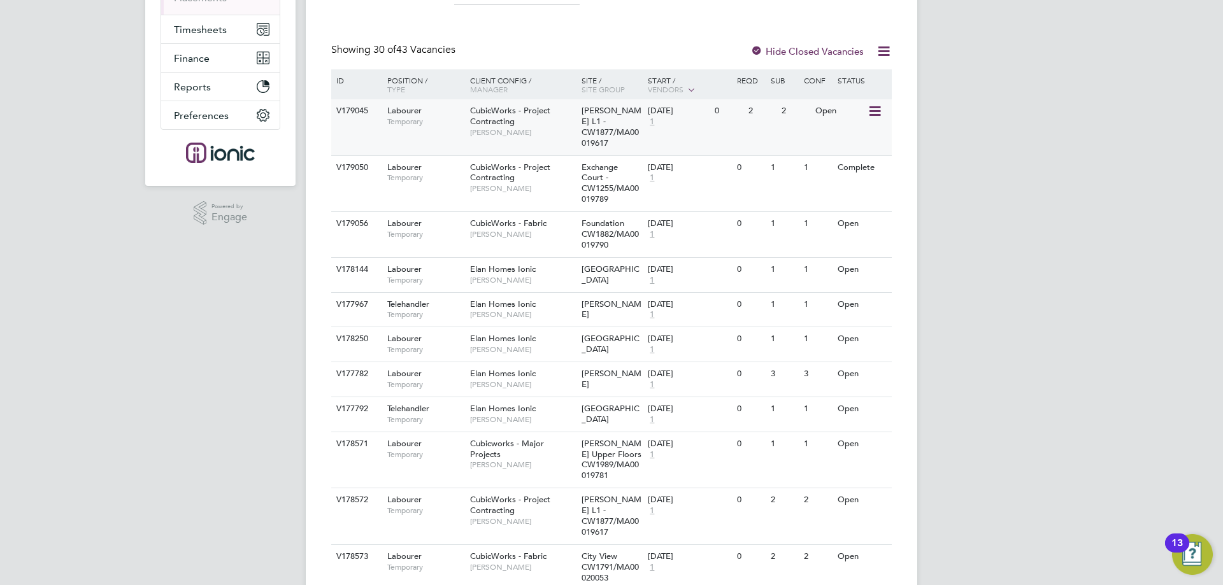
click at [874, 111] on icon at bounding box center [873, 111] width 13 height 15
click at [867, 172] on li "Update Status" at bounding box center [843, 177] width 74 height 18
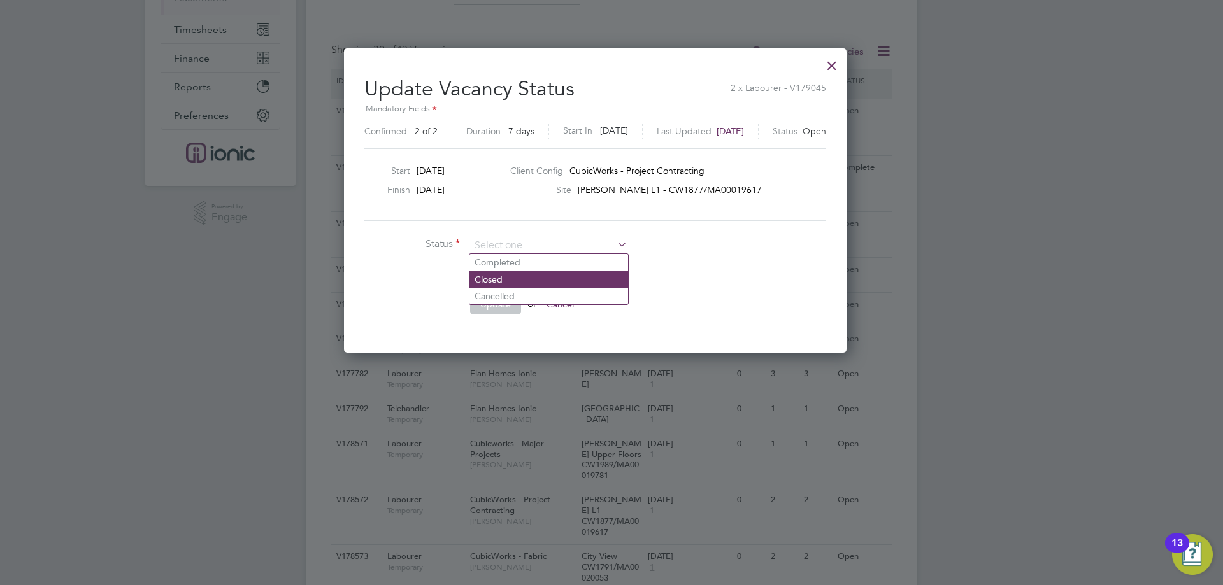
drag, startPoint x: 508, startPoint y: 257, endPoint x: 504, endPoint y: 278, distance: 20.7
click at [508, 258] on li "Completed" at bounding box center [548, 262] width 159 height 17
type input "Completed"
click at [494, 309] on button "Update" at bounding box center [495, 304] width 51 height 20
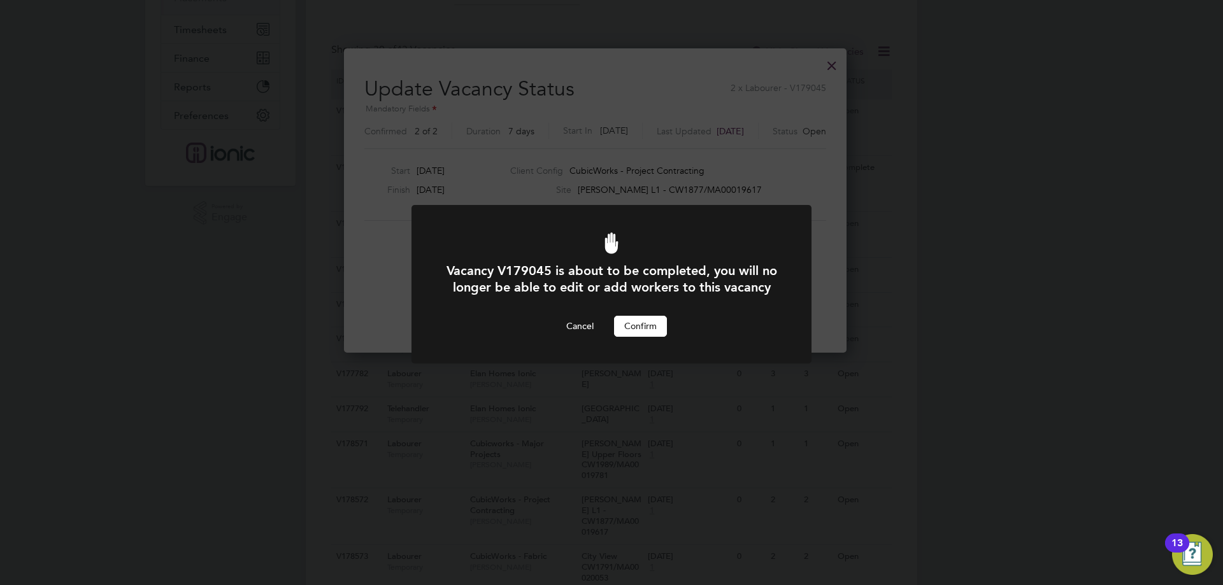
click at [639, 336] on button "Confirm" at bounding box center [640, 326] width 53 height 20
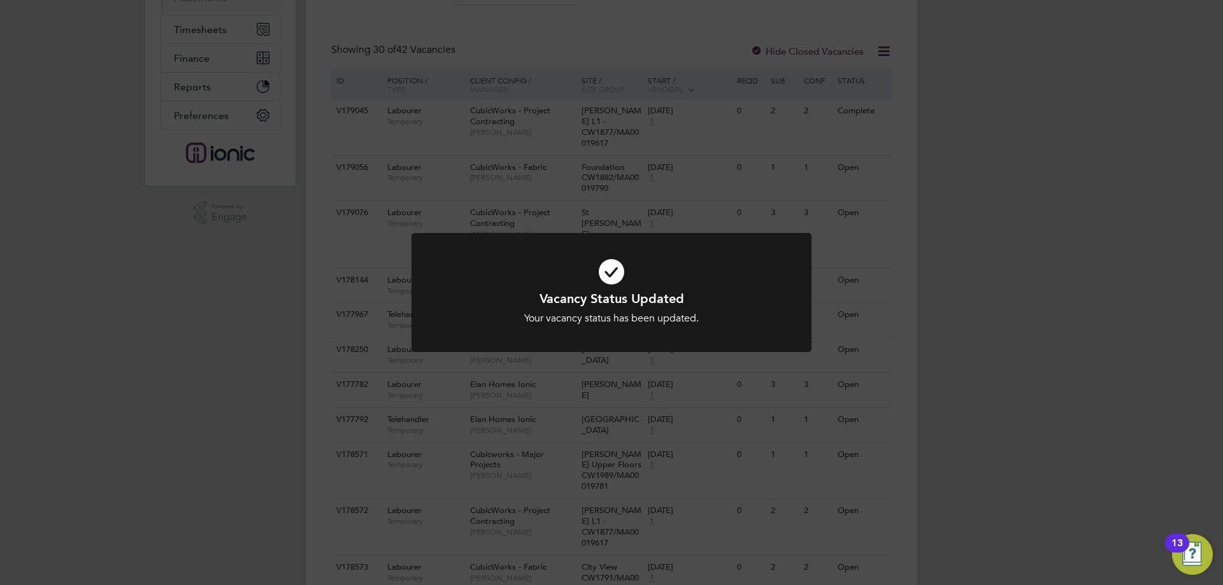
click at [1110, 392] on div "Vacancy Status Updated Your vacancy status has been updated. Cancel Okay" at bounding box center [611, 292] width 1223 height 585
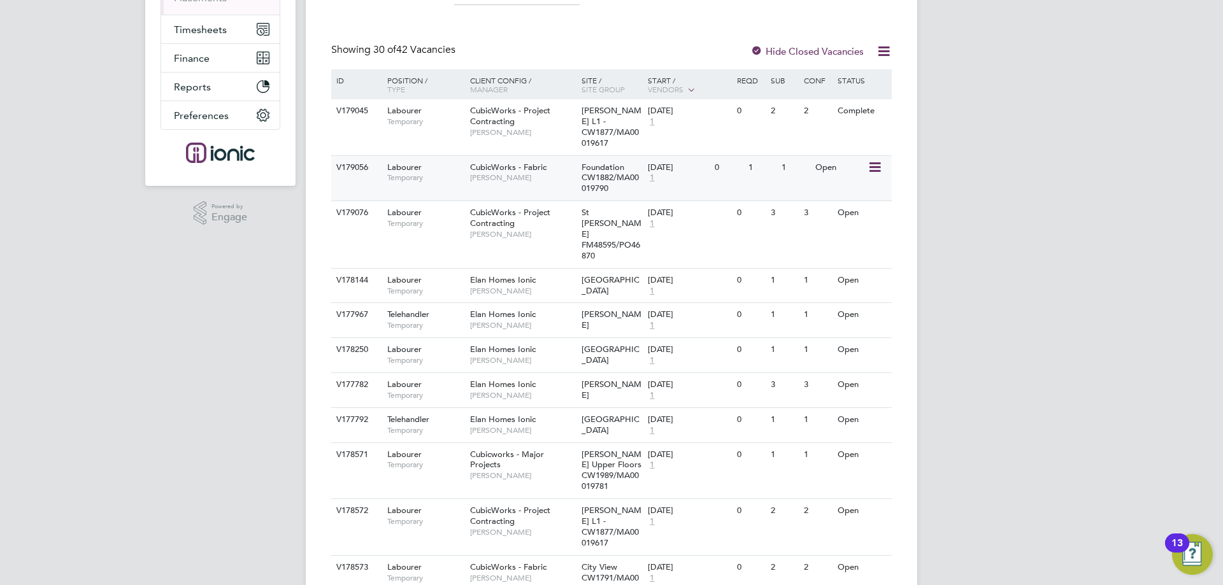
click at [871, 160] on icon at bounding box center [873, 167] width 13 height 15
click at [852, 221] on li "Update Status" at bounding box center [843, 222] width 74 height 18
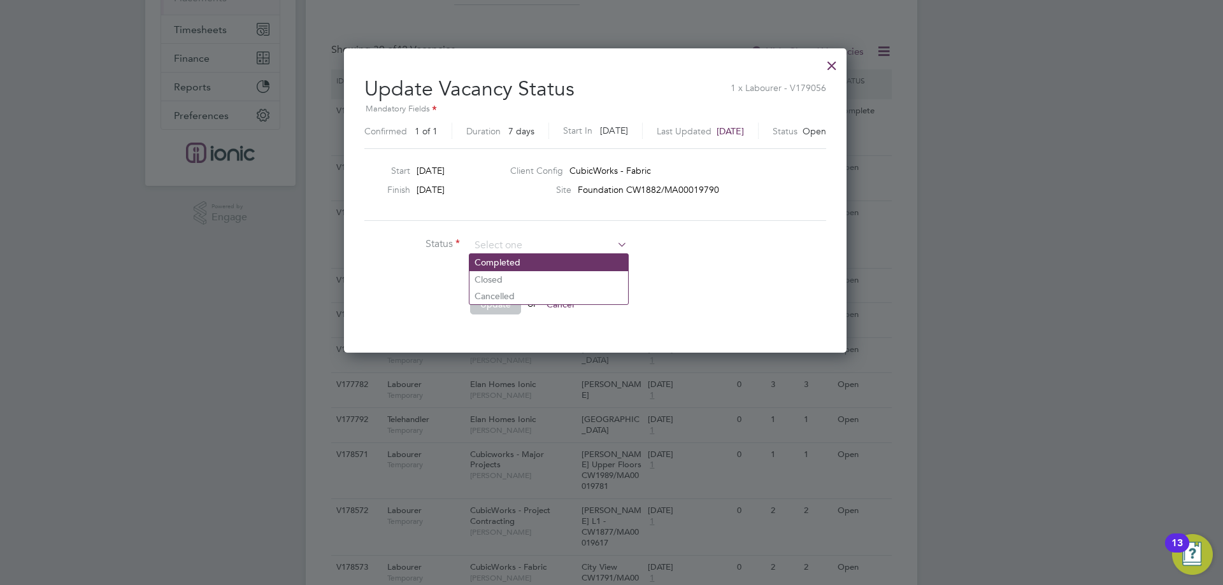
click at [543, 269] on li "Completed" at bounding box center [548, 262] width 159 height 17
type input "Completed"
click at [501, 299] on button "Update" at bounding box center [495, 304] width 51 height 20
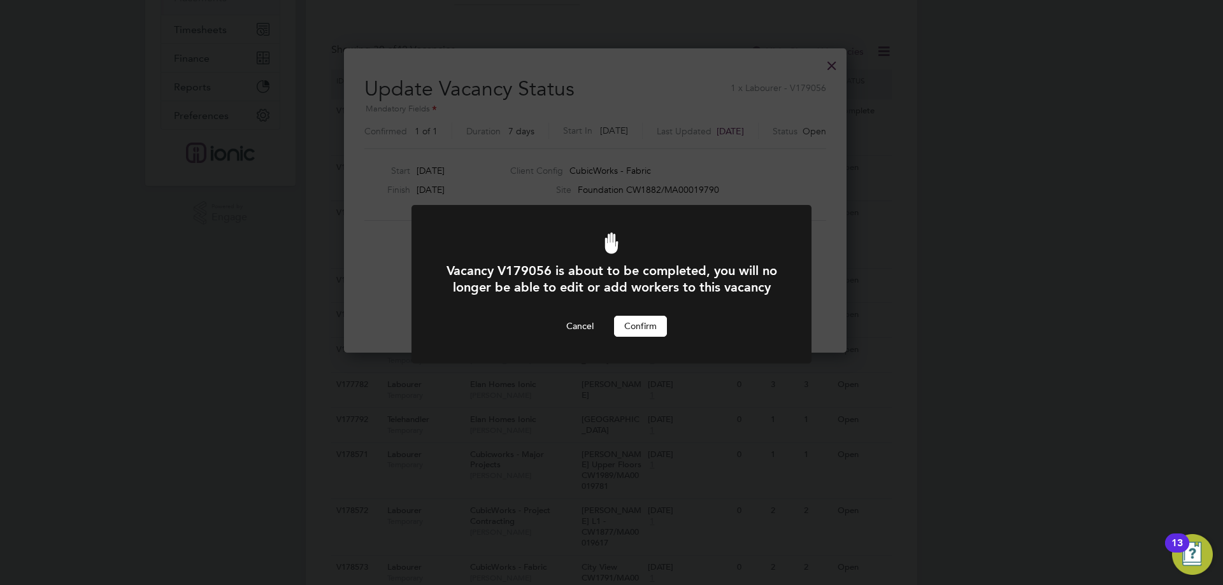
click at [655, 336] on button "Confirm" at bounding box center [640, 326] width 53 height 20
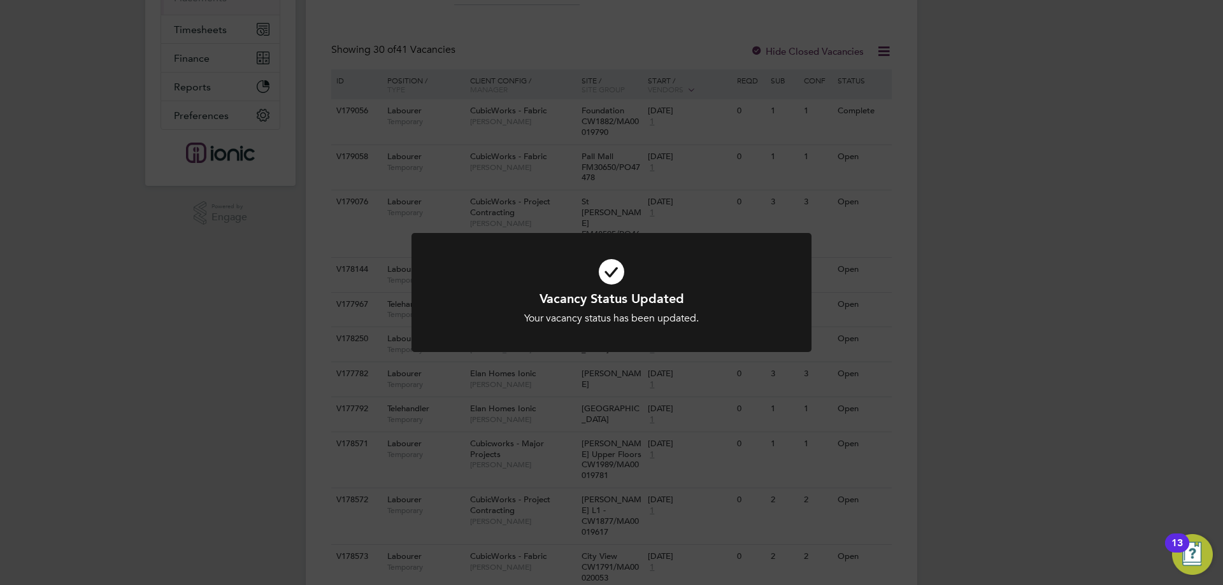
drag, startPoint x: 960, startPoint y: 344, endPoint x: 962, endPoint y: 271, distance: 72.6
click at [961, 343] on div "Vacancy Status Updated Your vacancy status has been updated. Cancel Okay" at bounding box center [611, 292] width 1223 height 585
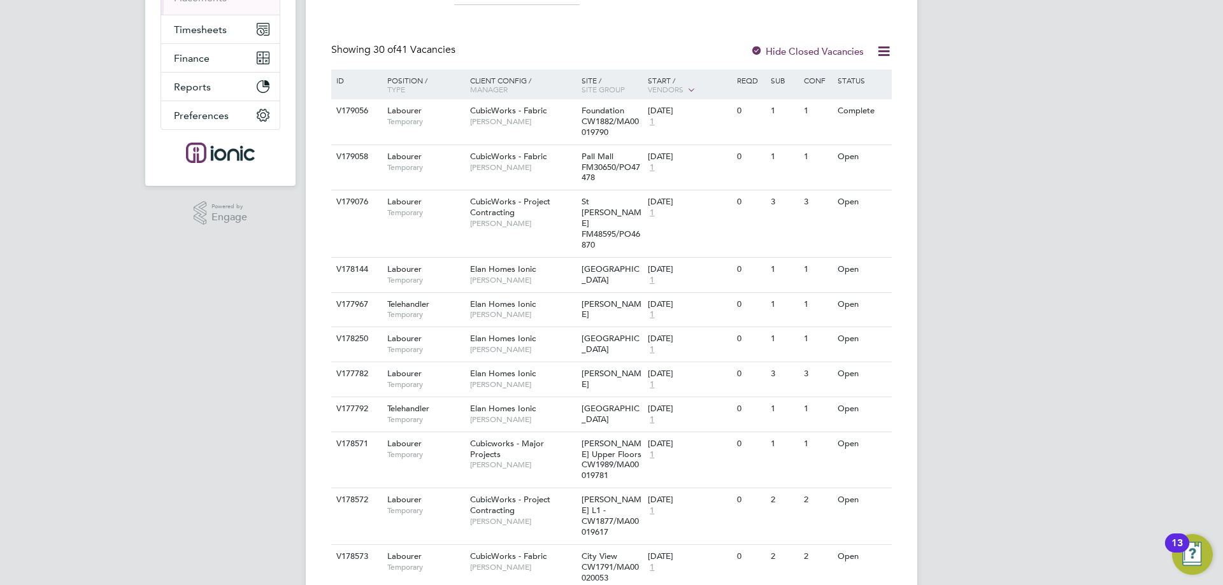
drag, startPoint x: 882, startPoint y: 157, endPoint x: 869, endPoint y: 192, distance: 38.1
click at [890, 157] on icon at bounding box center [896, 157] width 13 height 15
click at [836, 221] on li "Update Status" at bounding box center [843, 222] width 74 height 18
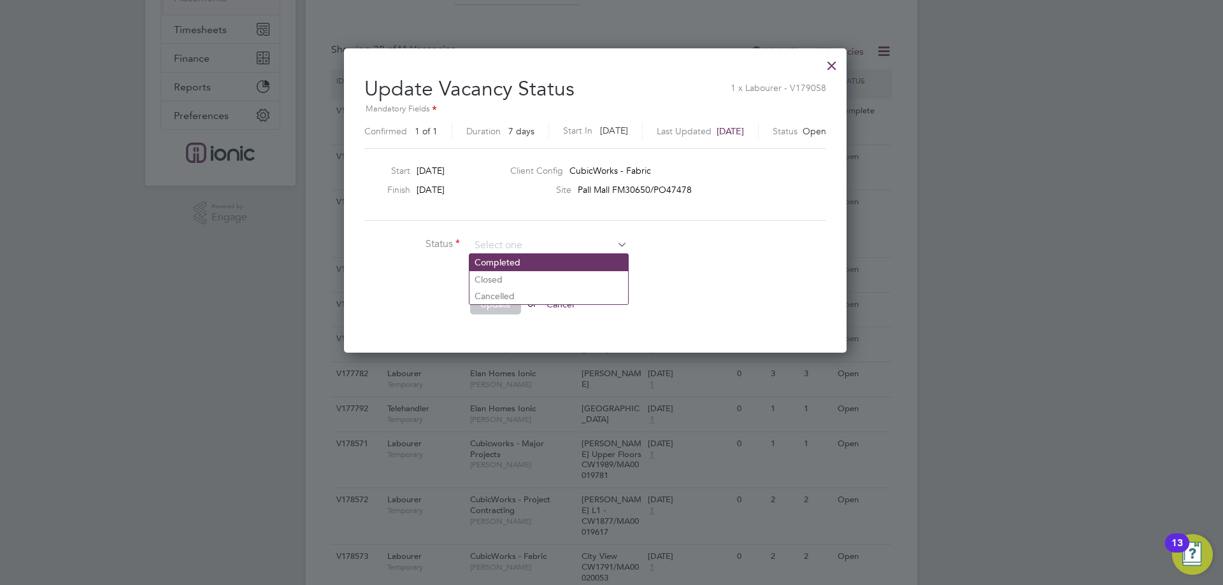
click at [532, 265] on li "Completed" at bounding box center [548, 262] width 159 height 17
type input "Completed"
click at [482, 309] on button "Update" at bounding box center [495, 304] width 51 height 20
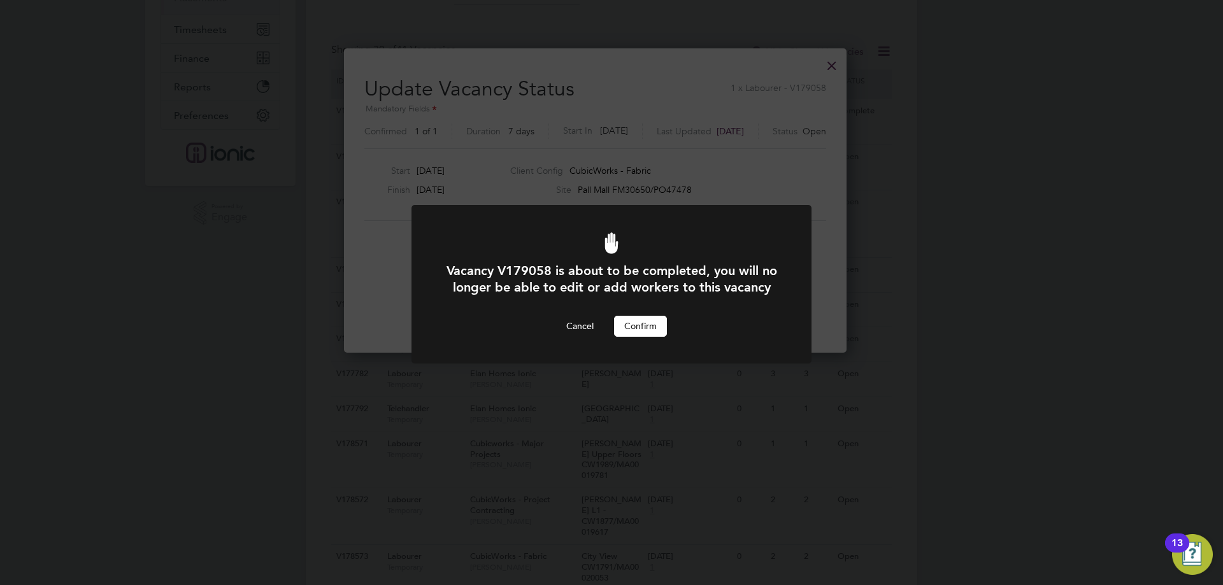
click at [646, 336] on button "Confirm" at bounding box center [640, 326] width 53 height 20
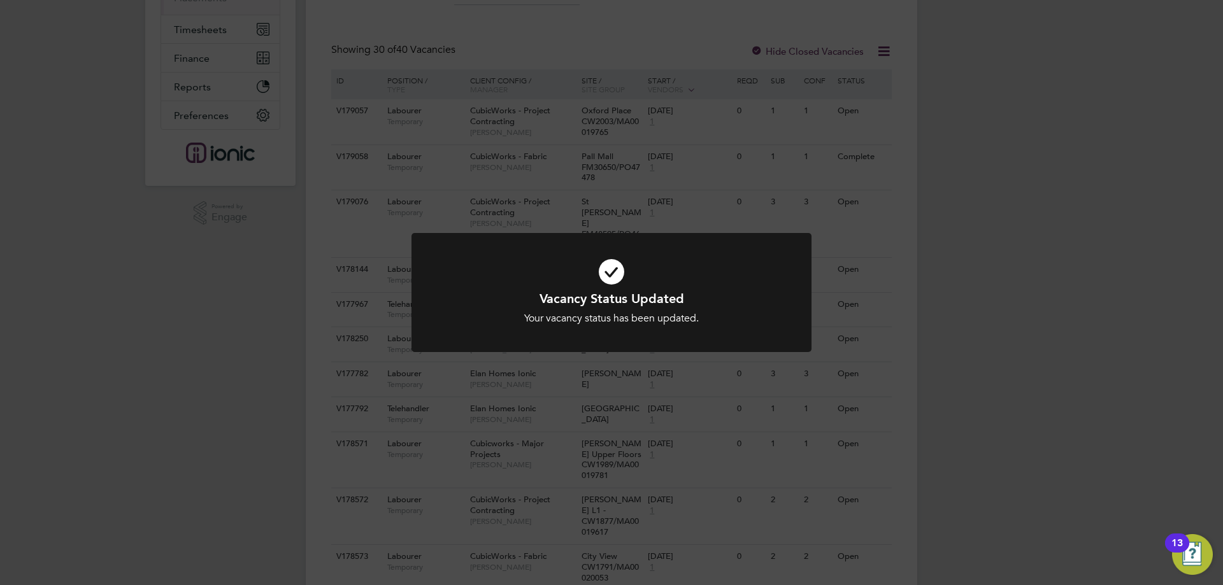
click at [1006, 362] on div "Vacancy Status Updated Your vacancy status has been updated. Cancel Okay" at bounding box center [611, 292] width 1223 height 585
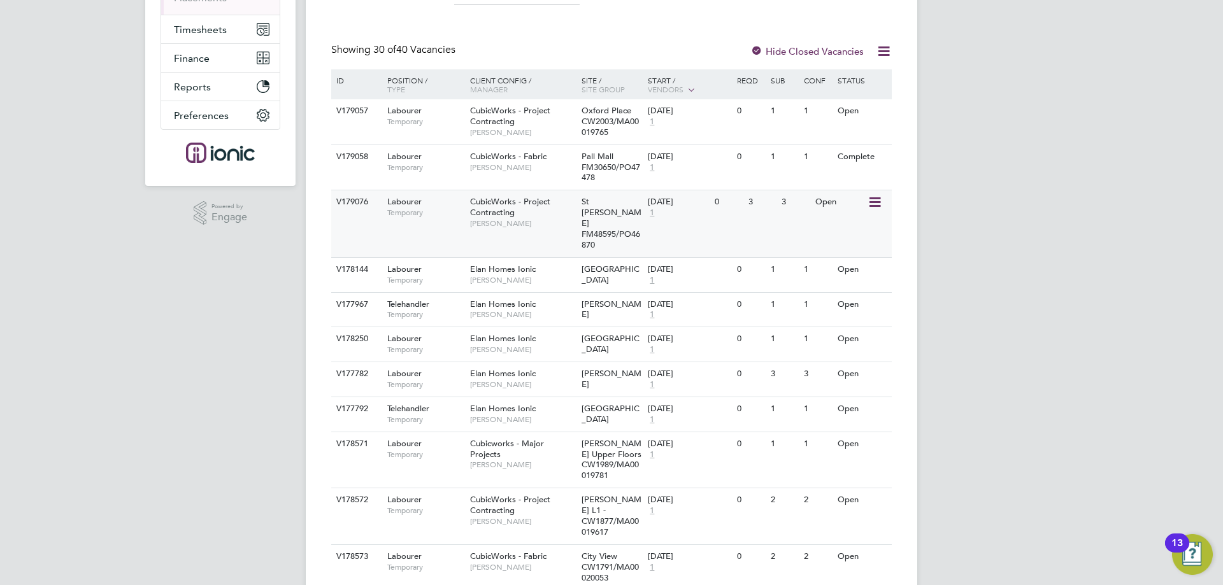
click at [876, 205] on icon at bounding box center [873, 202] width 13 height 15
click at [859, 272] on li "Update Status" at bounding box center [843, 268] width 74 height 18
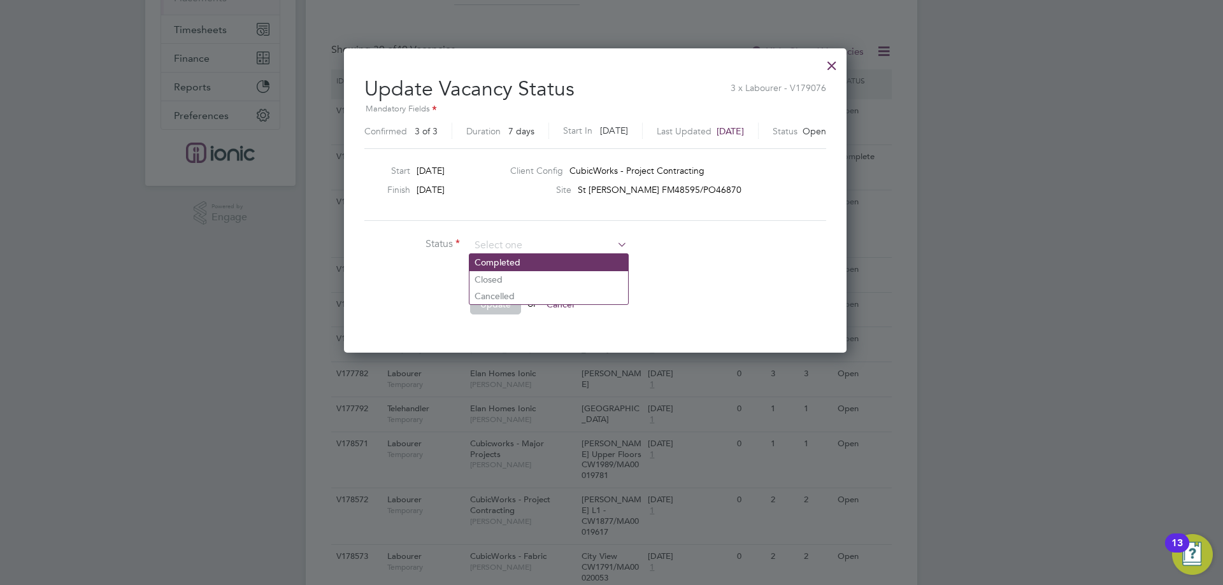
drag, startPoint x: 538, startPoint y: 263, endPoint x: 533, endPoint y: 269, distance: 7.3
click at [537, 266] on li "Completed" at bounding box center [548, 262] width 159 height 17
type input "Completed"
click at [510, 294] on button "Update" at bounding box center [495, 304] width 51 height 20
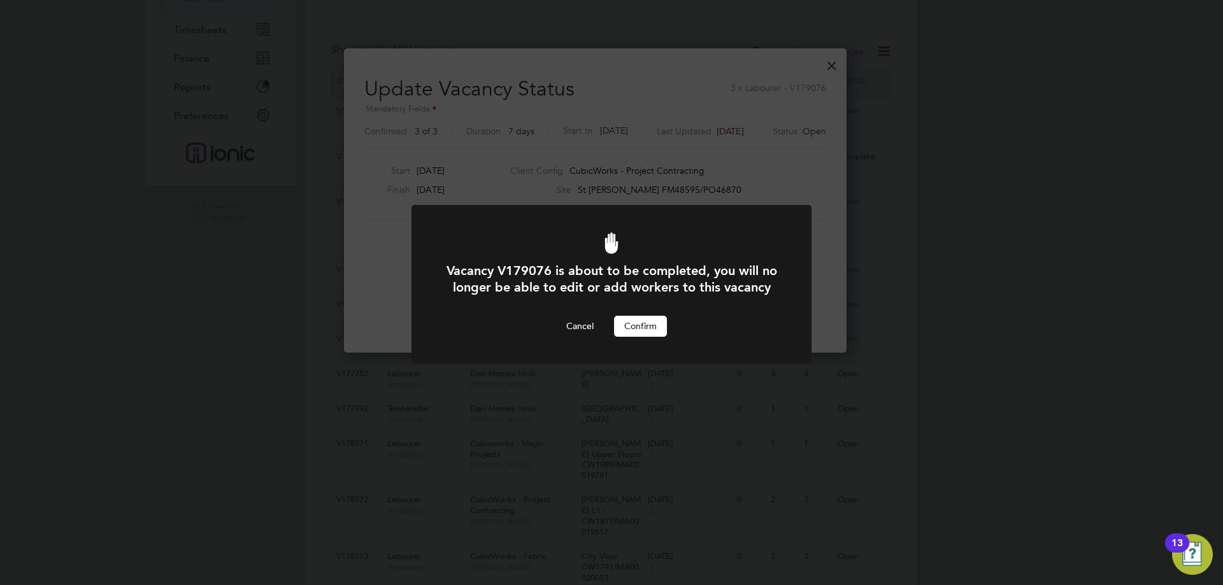
click at [649, 335] on button "Confirm" at bounding box center [640, 326] width 53 height 20
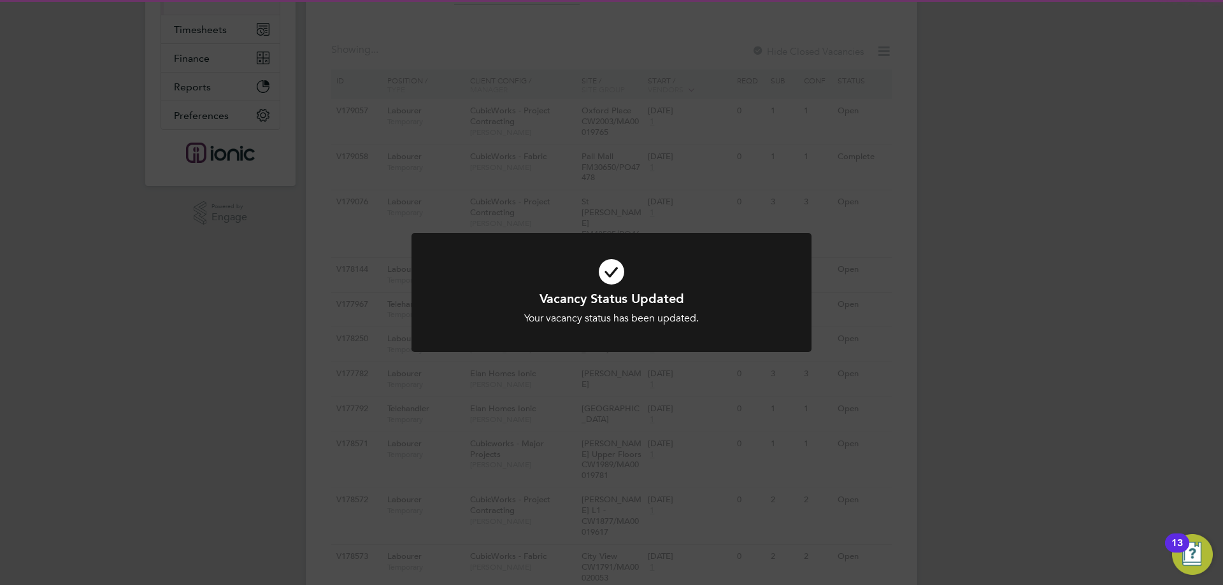
click at [918, 338] on div "Vacancy Status Updated Your vacancy status has been updated. Cancel Okay" at bounding box center [611, 292] width 1223 height 585
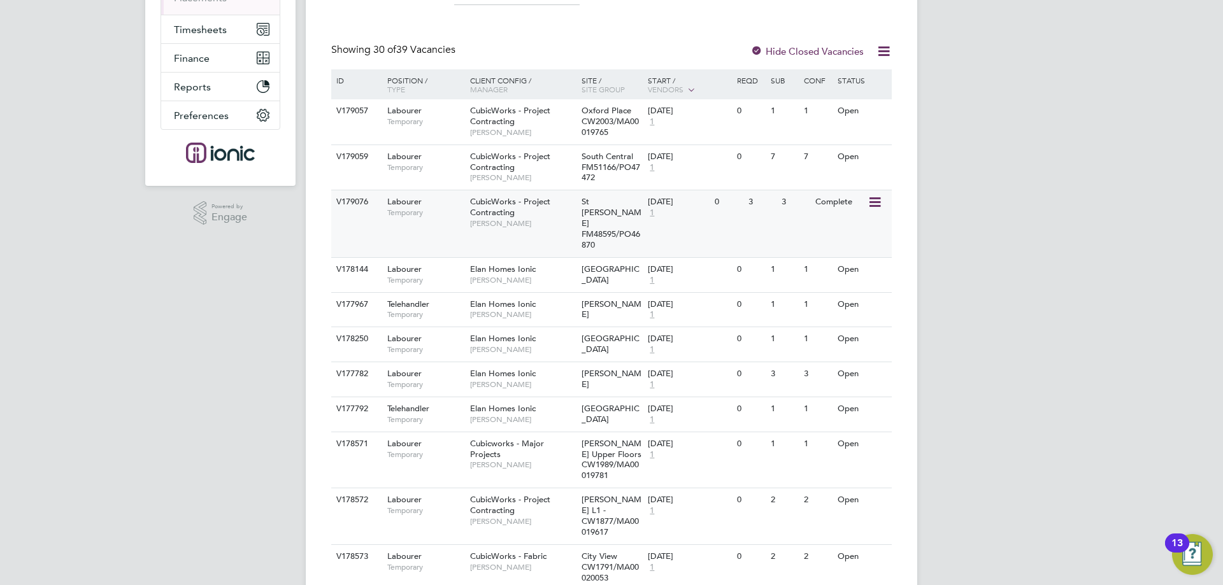
click at [873, 204] on icon at bounding box center [873, 202] width 13 height 15
click at [869, 147] on div "V179059 Labourer Temporary CubicWorks - Project Contracting Aliesha Murphy Sout…" at bounding box center [611, 168] width 560 height 46
click at [874, 152] on icon at bounding box center [873, 157] width 13 height 15
click at [849, 223] on li "Update Status" at bounding box center [843, 222] width 74 height 18
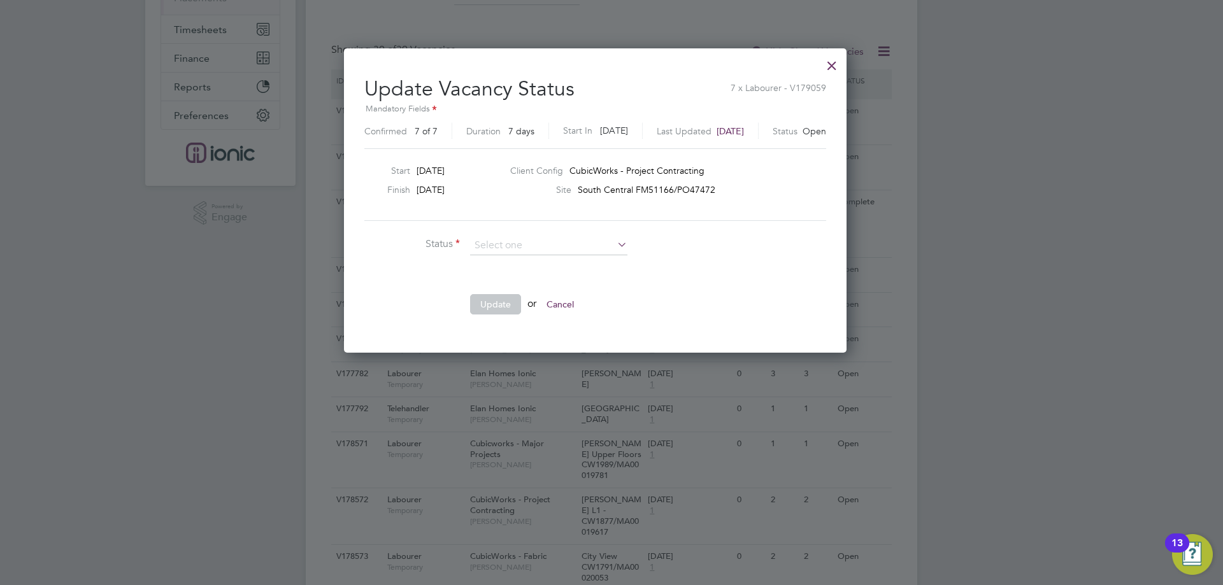
click at [510, 262] on li "Completed" at bounding box center [548, 262] width 159 height 17
type input "Completed"
click at [493, 299] on button "Update" at bounding box center [495, 304] width 51 height 20
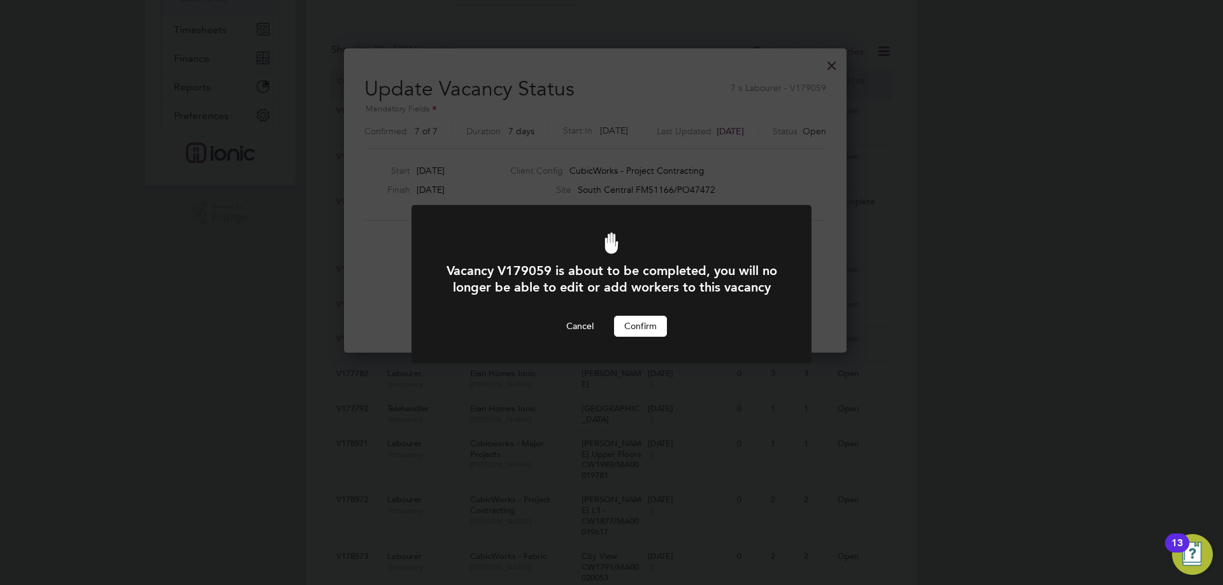
click at [659, 334] on button "Confirm" at bounding box center [640, 326] width 53 height 20
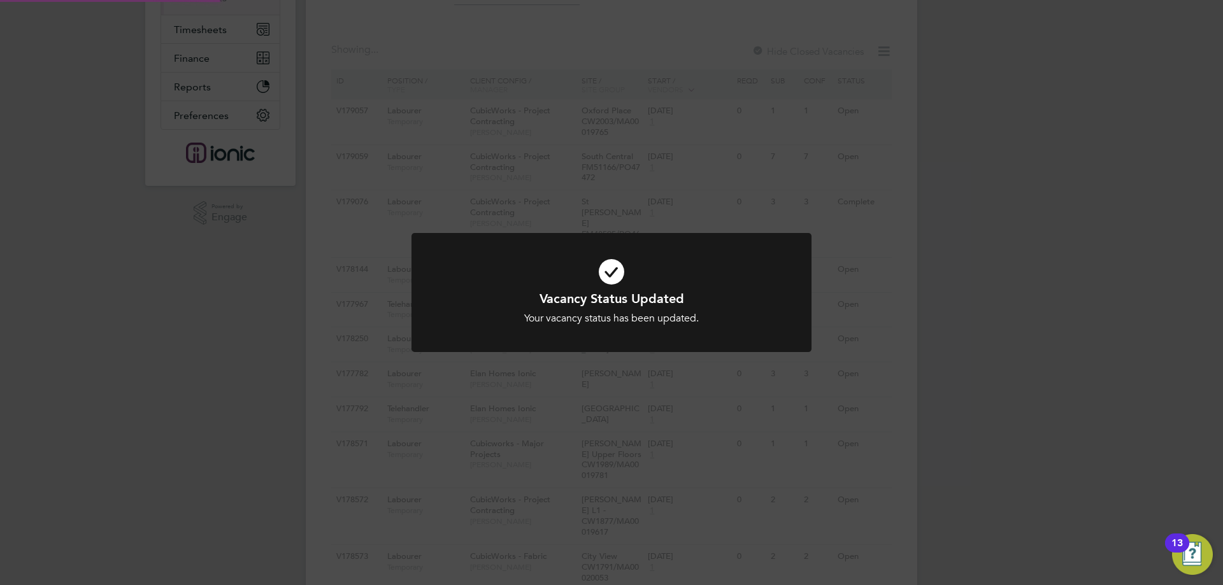
drag, startPoint x: 655, startPoint y: 339, endPoint x: 745, endPoint y: 328, distance: 90.5
click at [655, 339] on div at bounding box center [611, 292] width 400 height 119
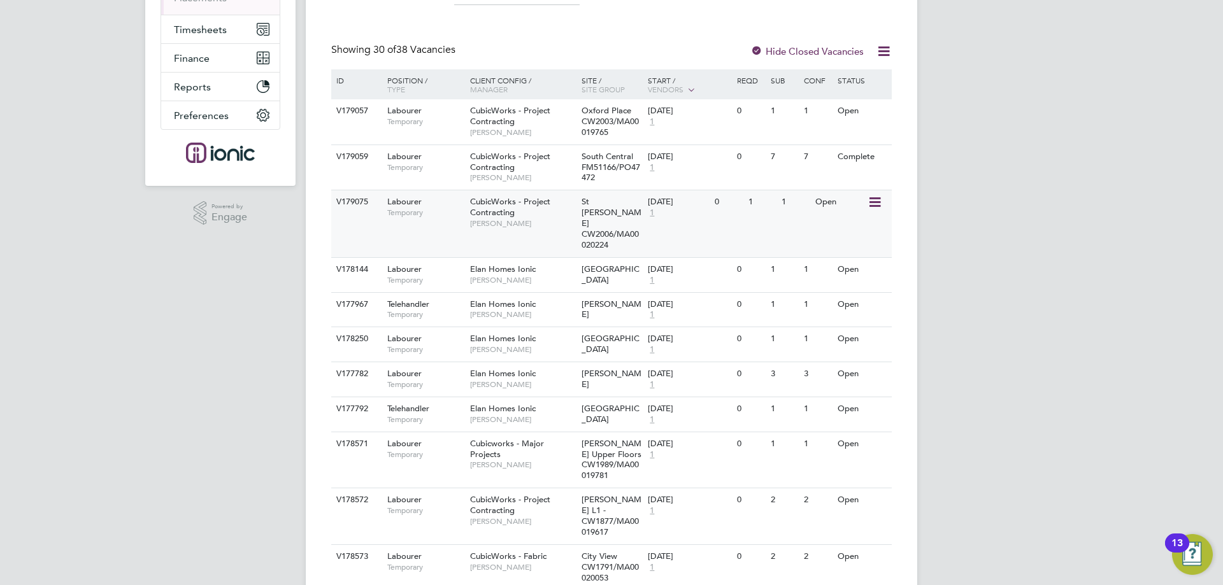
click at [879, 203] on icon at bounding box center [873, 202] width 13 height 15
click at [855, 266] on li "Update Status" at bounding box center [843, 268] width 74 height 18
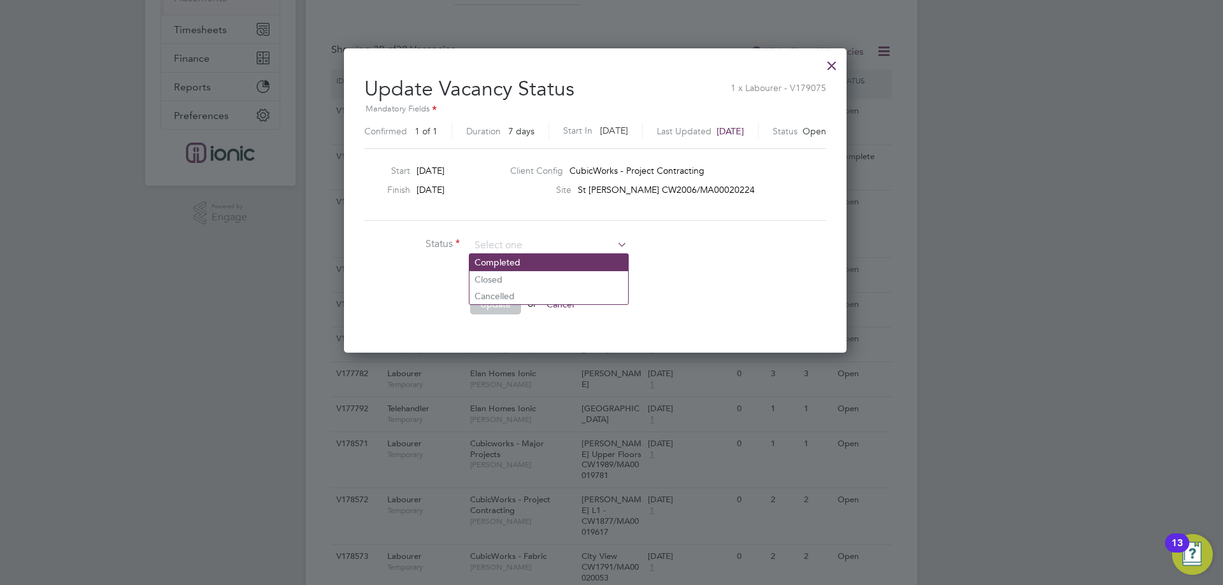
click at [525, 261] on li "Completed" at bounding box center [548, 262] width 159 height 17
type input "Completed"
drag, startPoint x: 473, startPoint y: 304, endPoint x: 527, endPoint y: 316, distance: 56.1
click at [473, 304] on button "Update" at bounding box center [495, 304] width 51 height 20
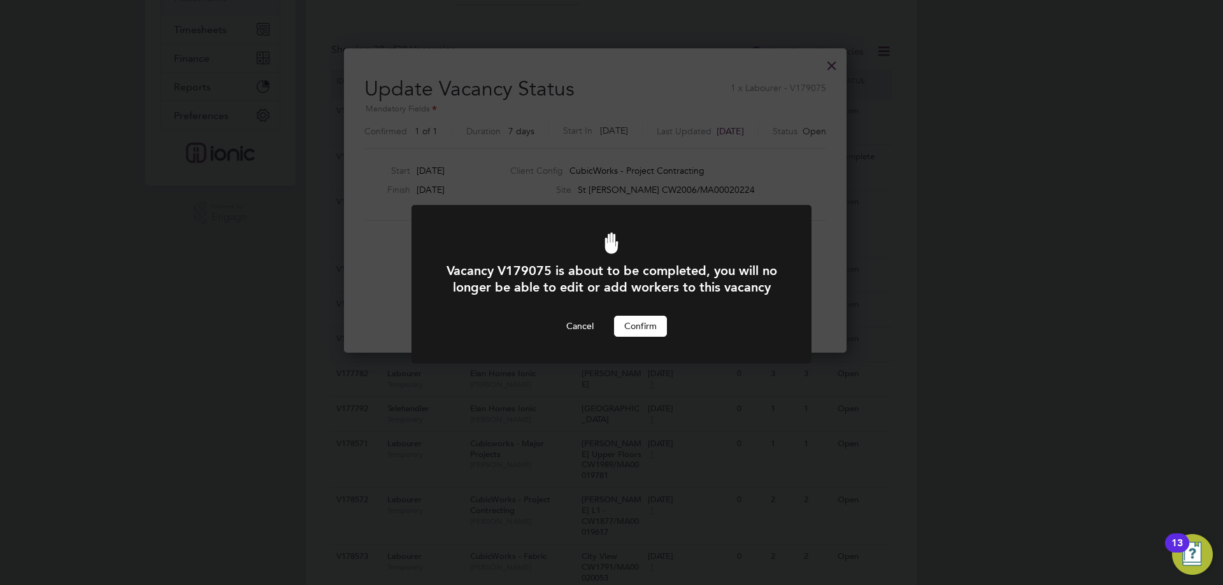
drag, startPoint x: 643, startPoint y: 339, endPoint x: 759, endPoint y: 320, distance: 117.6
click at [642, 336] on button "Confirm" at bounding box center [640, 326] width 53 height 20
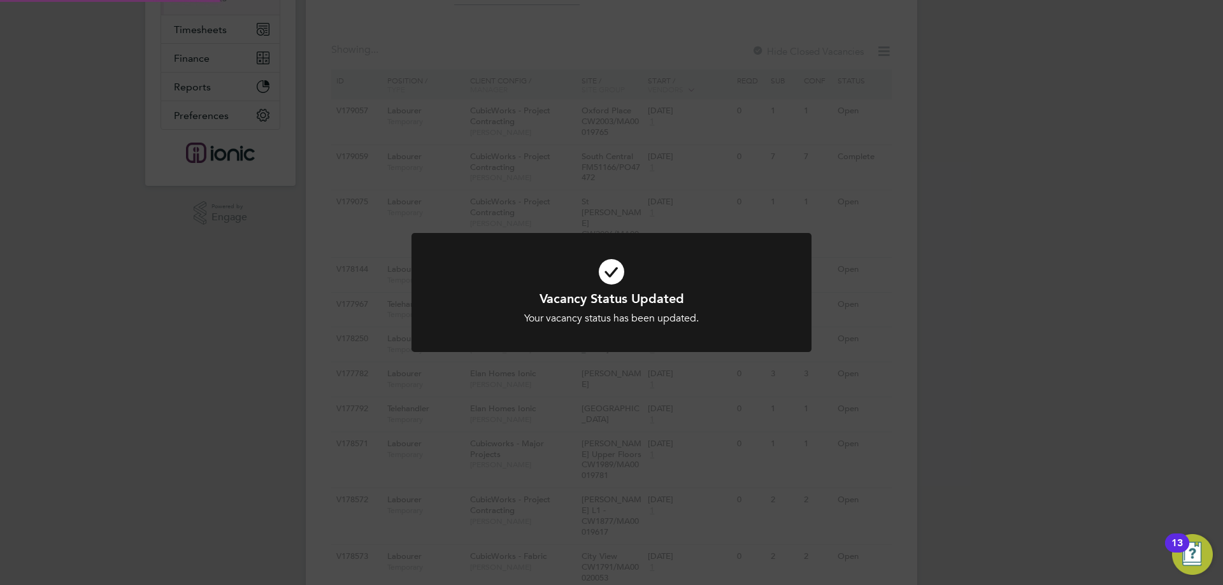
click at [982, 249] on div "Vacancy Status Updated Your vacancy status has been updated. Cancel Okay" at bounding box center [611, 292] width 1223 height 585
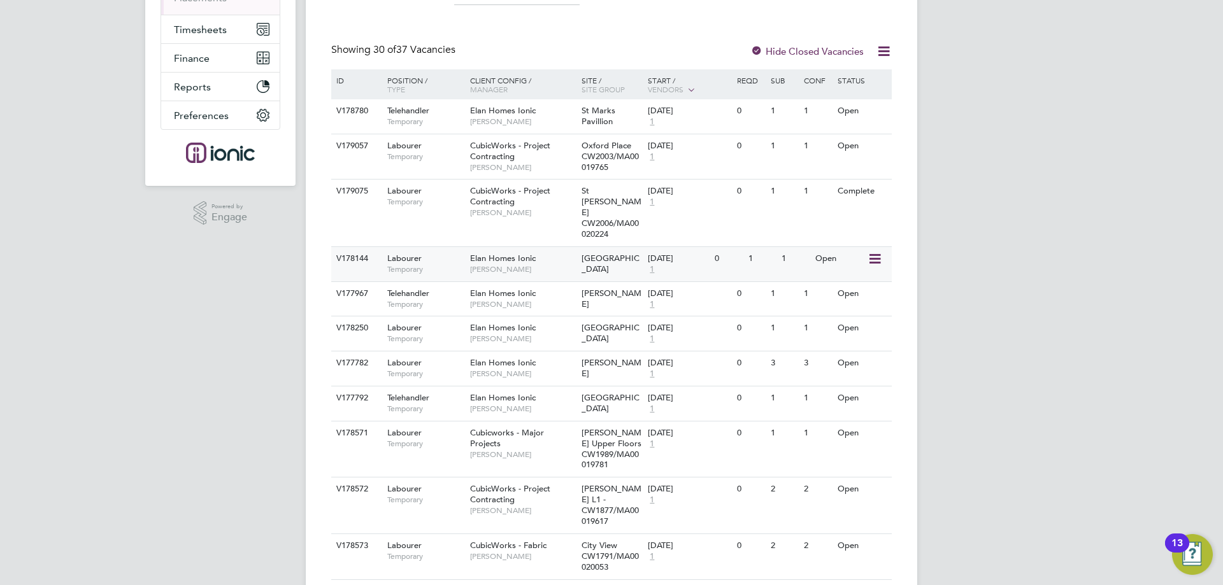
click at [877, 252] on icon at bounding box center [873, 259] width 13 height 15
drag, startPoint x: 990, startPoint y: 206, endPoint x: 967, endPoint y: 187, distance: 29.4
click at [877, 153] on icon at bounding box center [873, 146] width 13 height 15
click at [835, 206] on li "Update Status" at bounding box center [843, 212] width 74 height 18
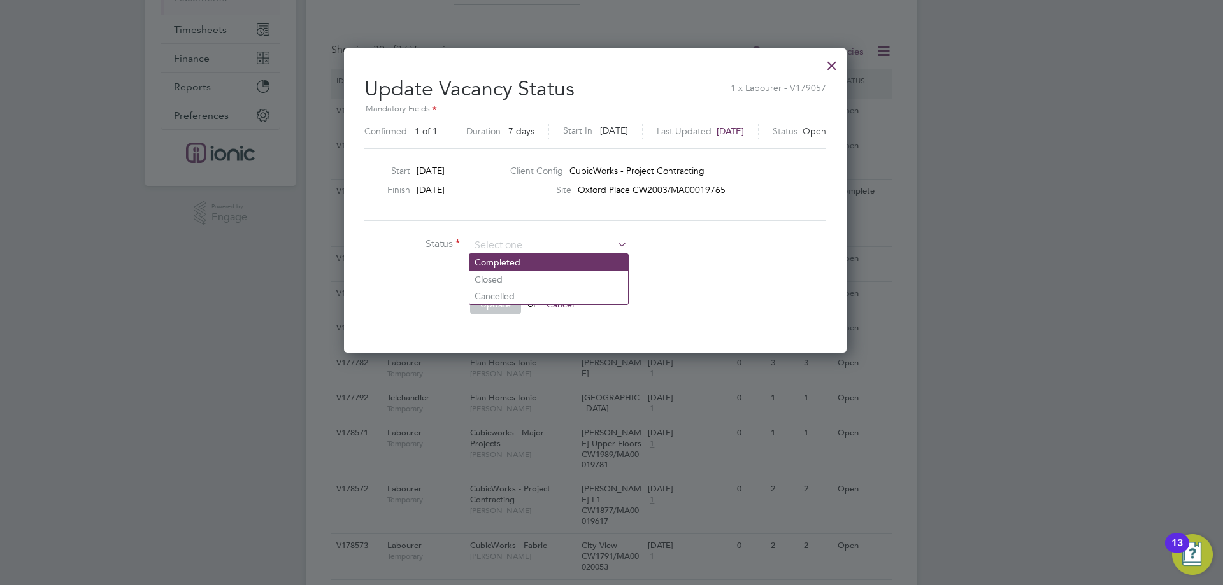
click at [501, 258] on li "Completed" at bounding box center [548, 262] width 159 height 17
type input "Completed"
click at [498, 308] on button "Update" at bounding box center [495, 304] width 51 height 20
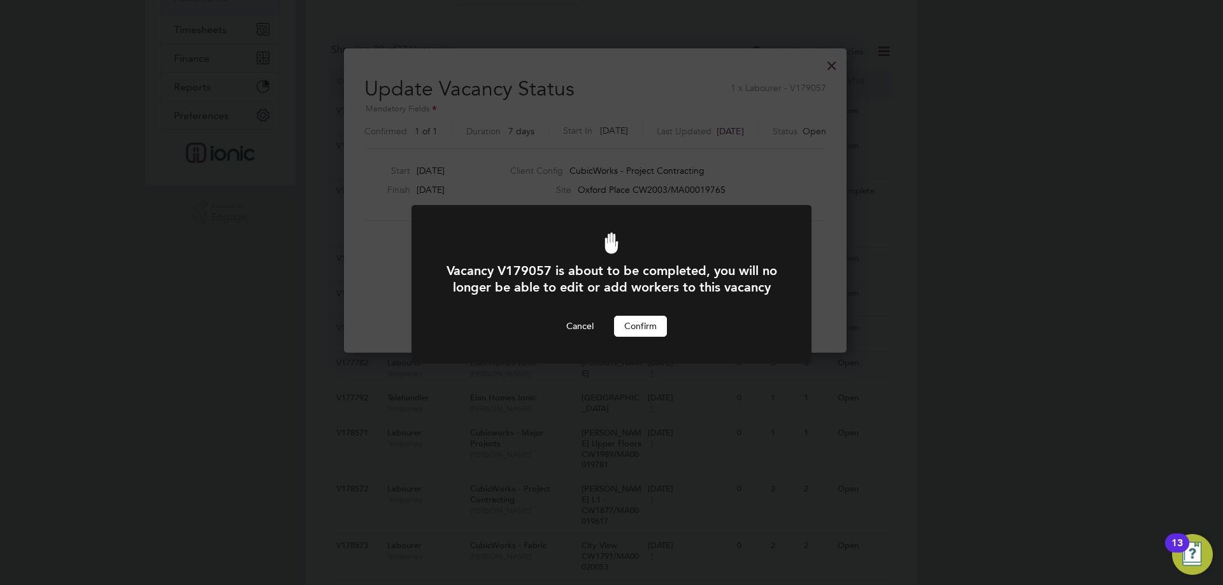
click at [637, 336] on button "Confirm" at bounding box center [640, 326] width 53 height 20
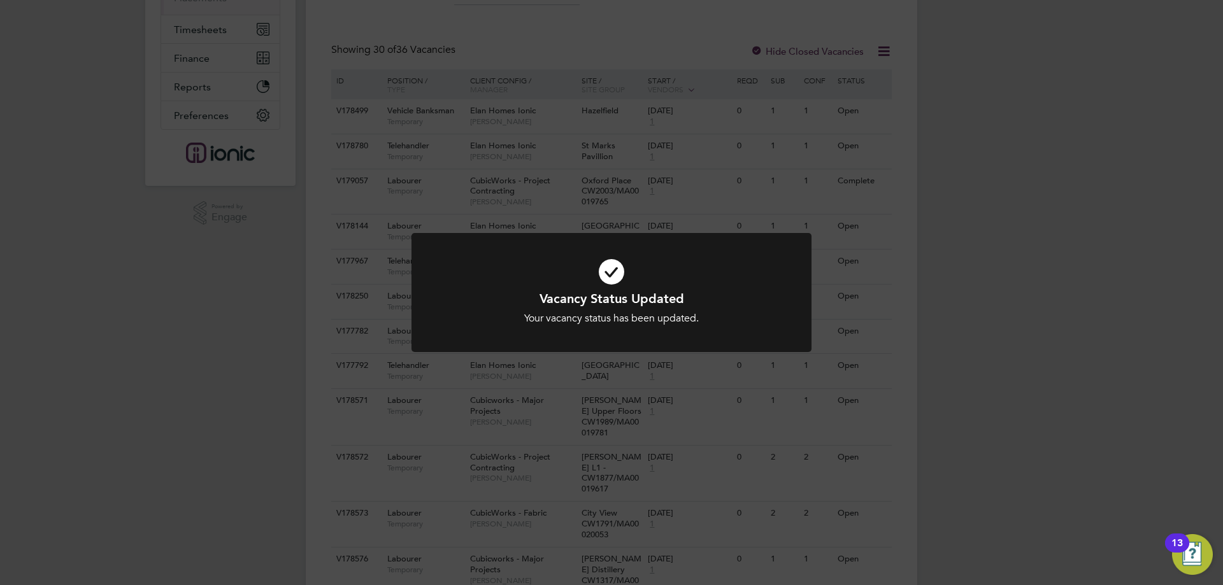
click at [1010, 348] on div "Vacancy Status Updated Your vacancy status has been updated. Cancel Okay" at bounding box center [611, 292] width 1223 height 585
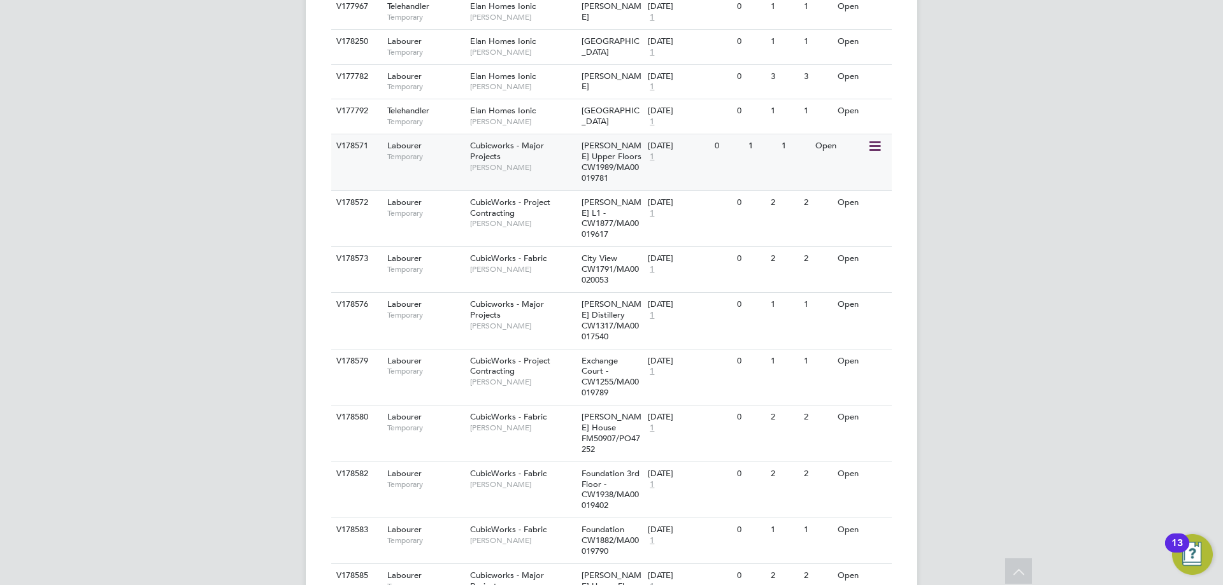
click at [873, 145] on icon at bounding box center [873, 146] width 13 height 15
click at [854, 208] on li "Update Status" at bounding box center [843, 212] width 74 height 18
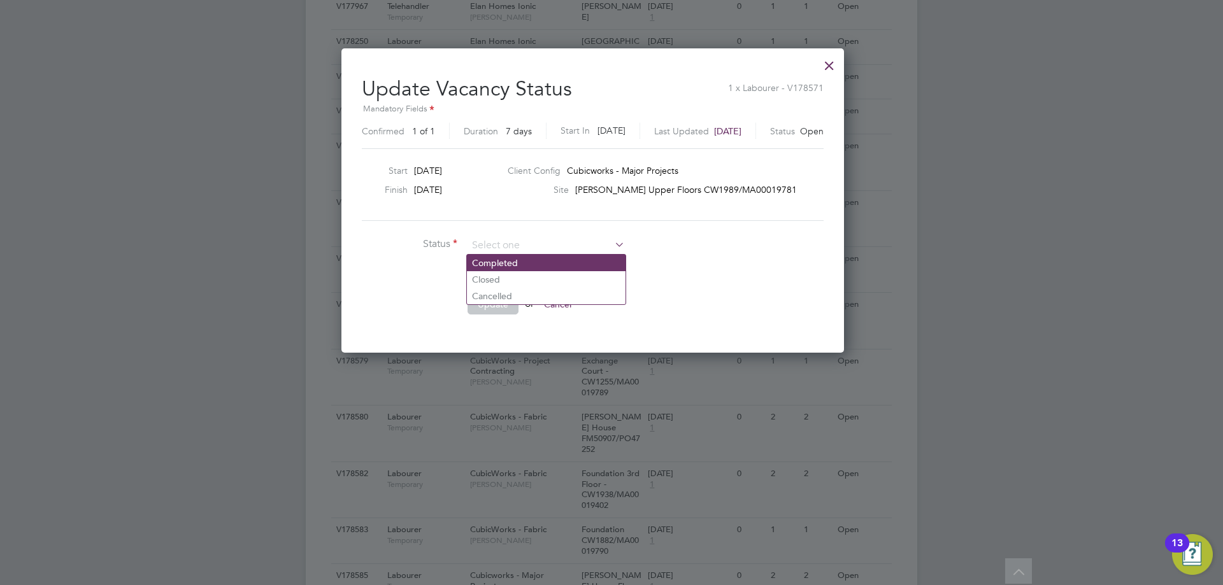
click at [510, 264] on li "Completed" at bounding box center [546, 263] width 159 height 17
type input "Completed"
click at [476, 303] on button "Update" at bounding box center [493, 304] width 51 height 20
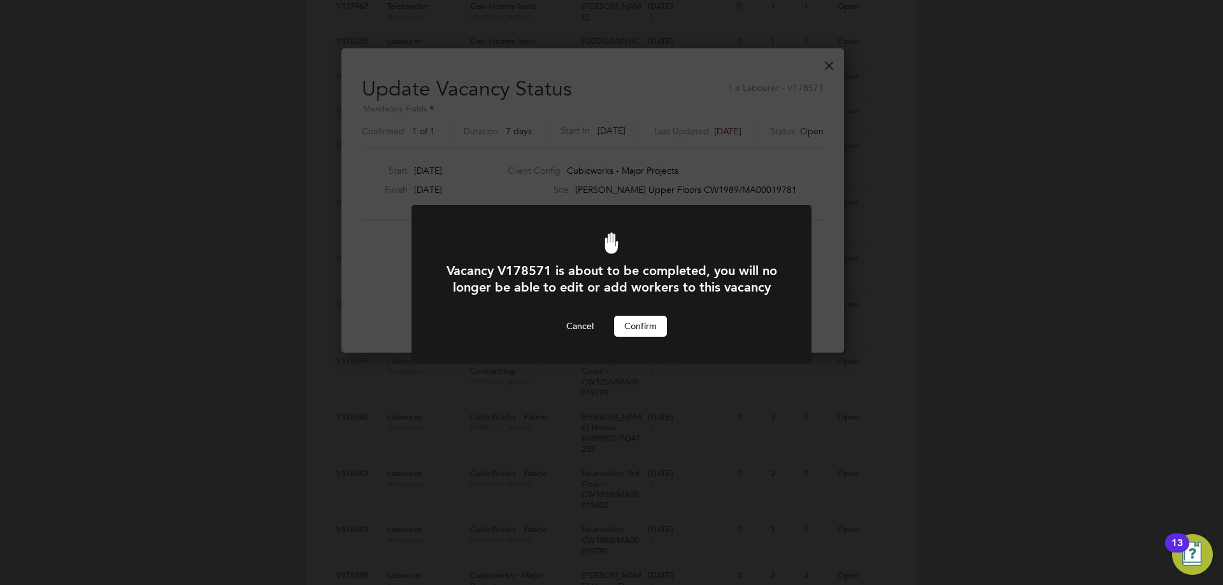
click at [656, 336] on button "Confirm" at bounding box center [640, 326] width 53 height 20
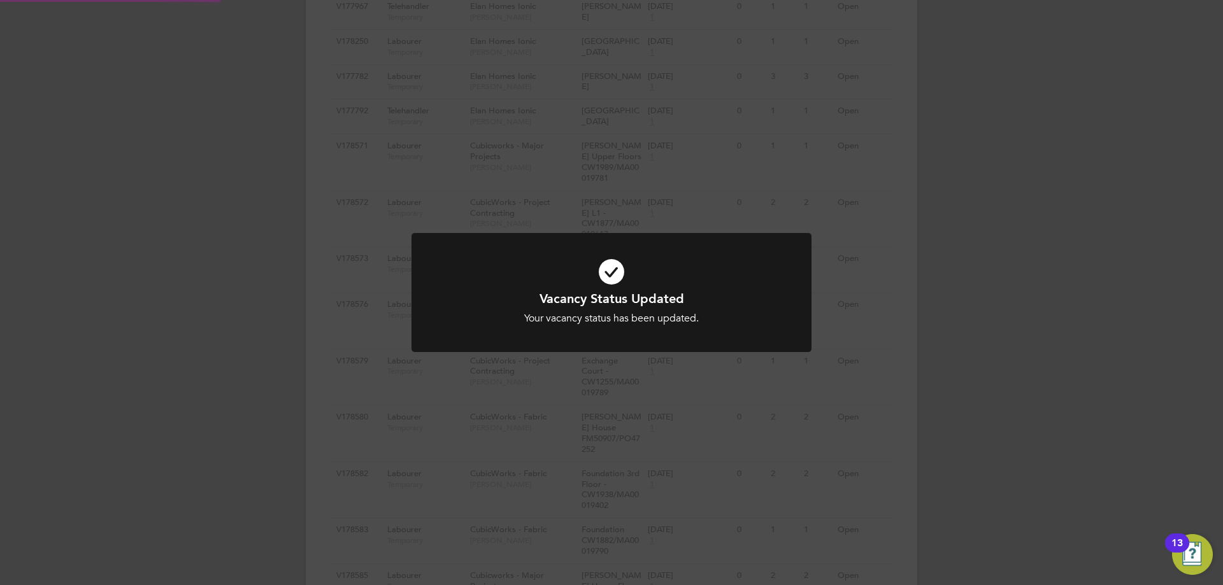
click at [990, 295] on div "Vacancy Status Updated Your vacancy status has been updated. Cancel Okay" at bounding box center [611, 292] width 1223 height 585
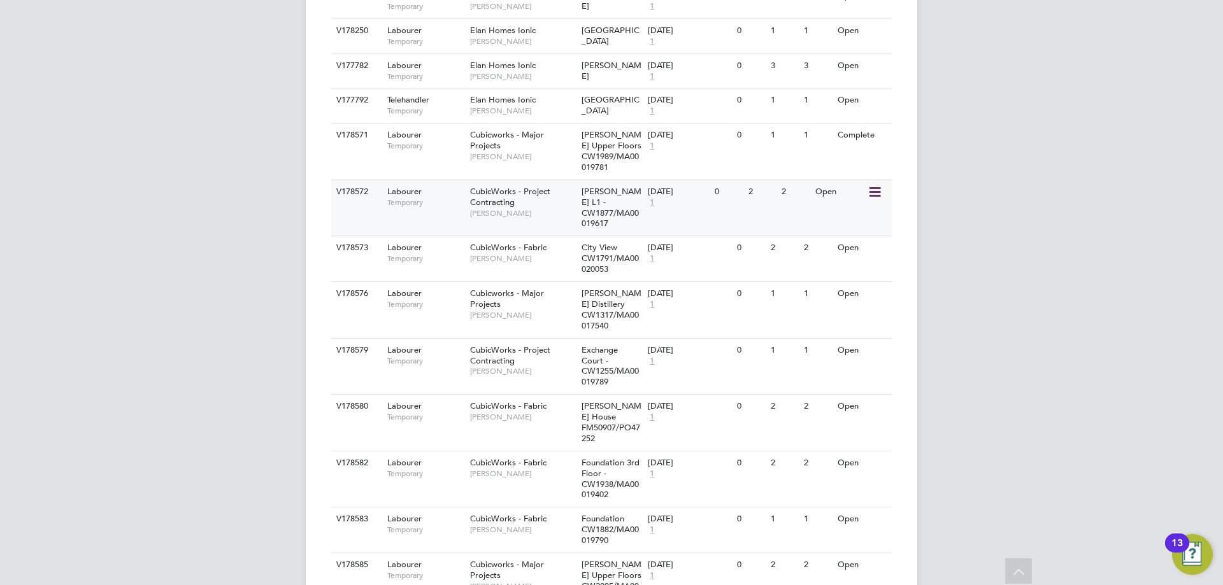
click at [878, 191] on icon at bounding box center [873, 192] width 13 height 15
click at [846, 261] on li "Update Status" at bounding box center [843, 257] width 74 height 18
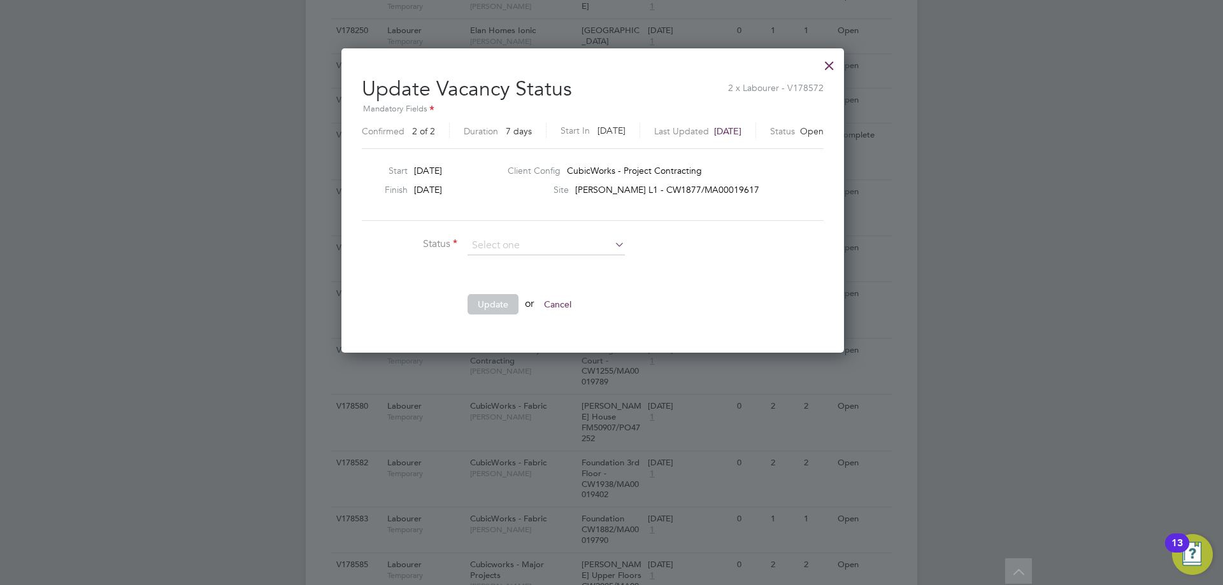
click at [518, 263] on li "Completed" at bounding box center [546, 263] width 159 height 17
type input "Completed"
click at [499, 297] on button "Update" at bounding box center [493, 304] width 51 height 20
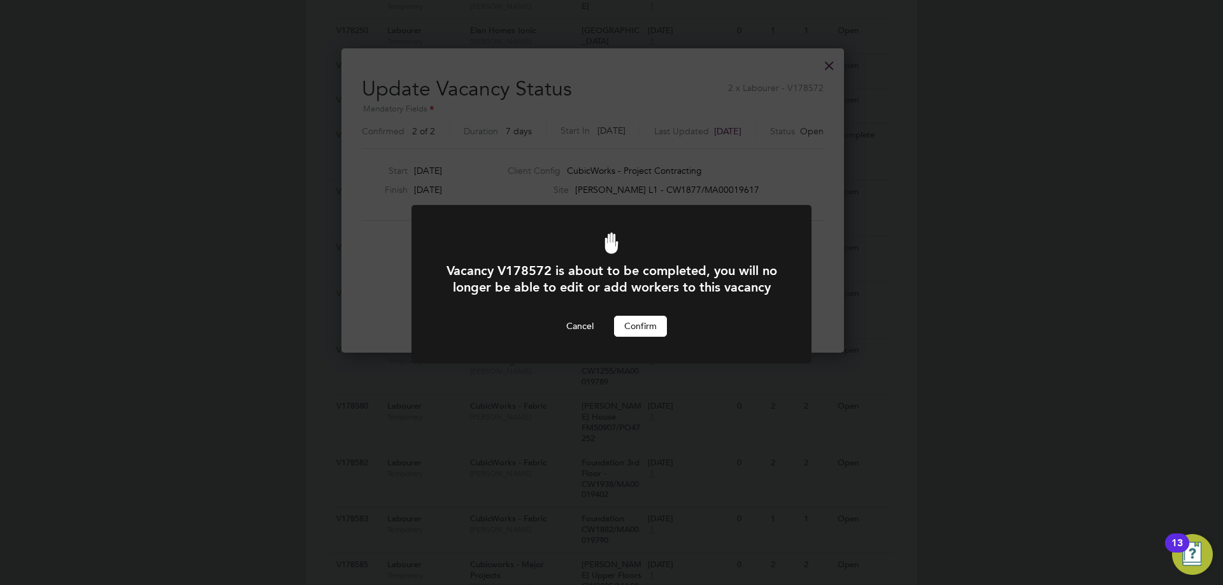
click at [648, 336] on button "Confirm" at bounding box center [640, 326] width 53 height 20
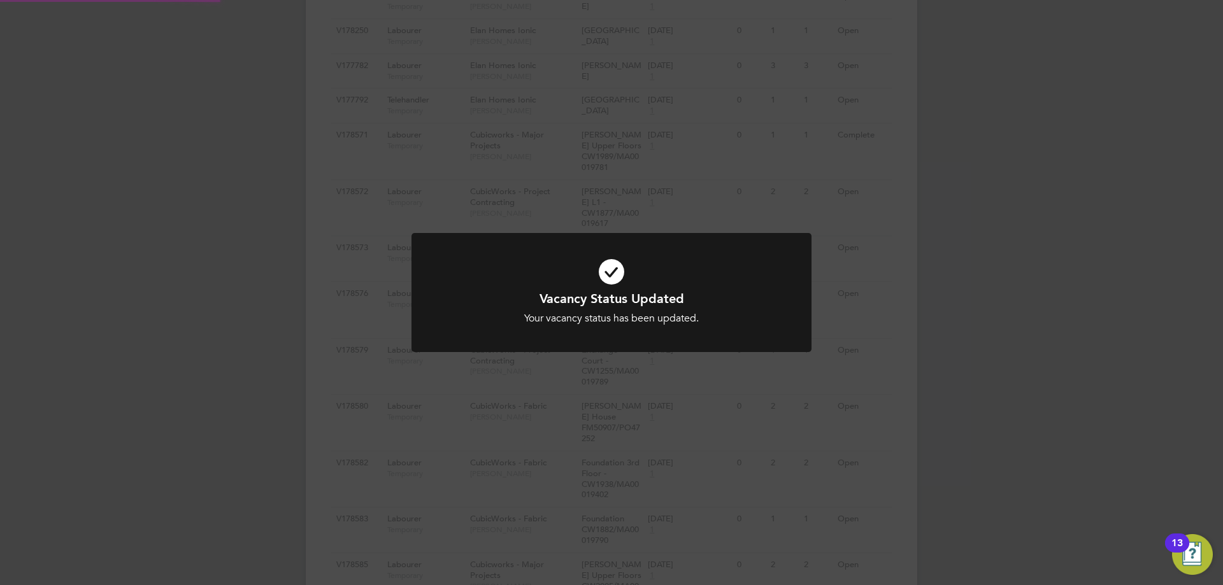
click at [996, 246] on div "Vacancy Status Updated Your vacancy status has been updated. Cancel Okay" at bounding box center [611, 292] width 1223 height 585
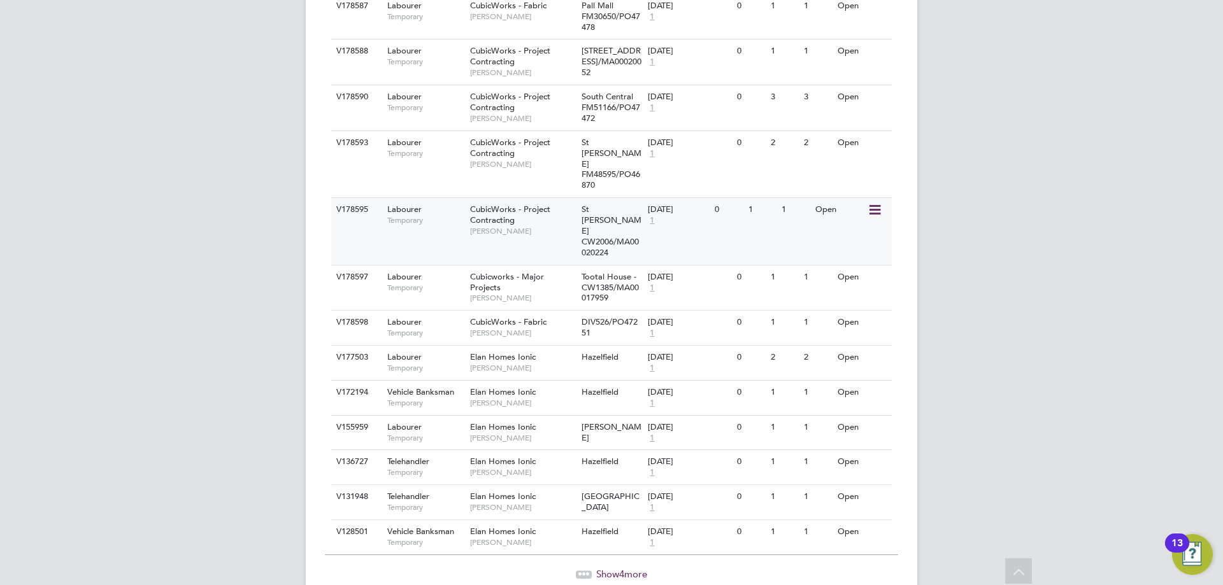
click at [873, 203] on icon at bounding box center [873, 210] width 13 height 15
click at [861, 242] on li "Update Status" at bounding box center [843, 243] width 74 height 18
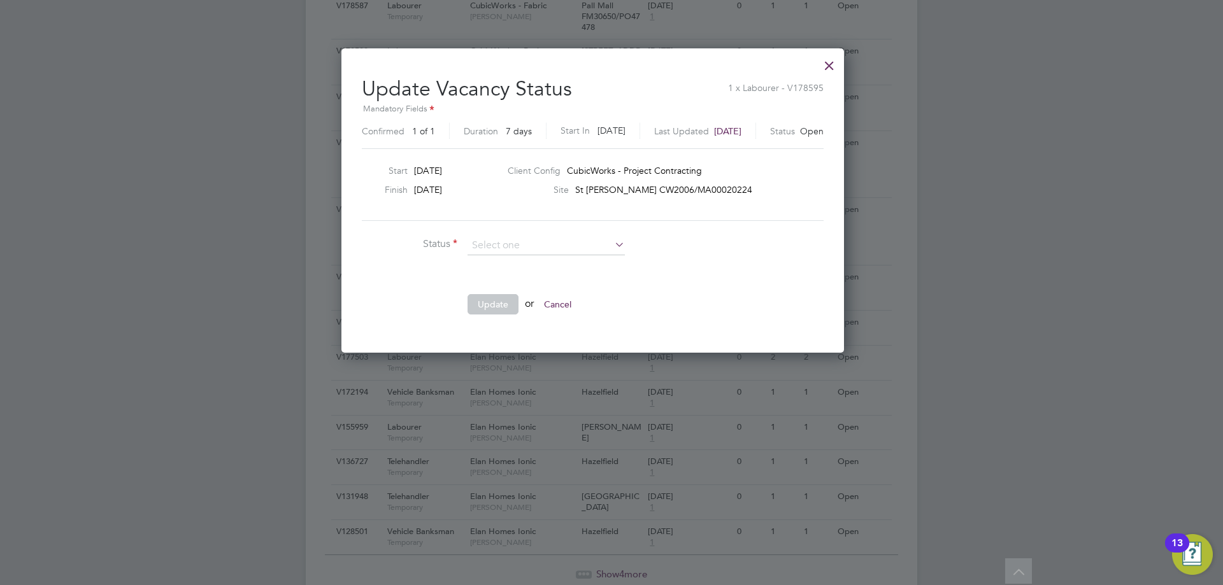
click at [525, 263] on li "Completed" at bounding box center [546, 263] width 159 height 17
type input "Completed"
click at [501, 303] on button "Update" at bounding box center [493, 304] width 51 height 20
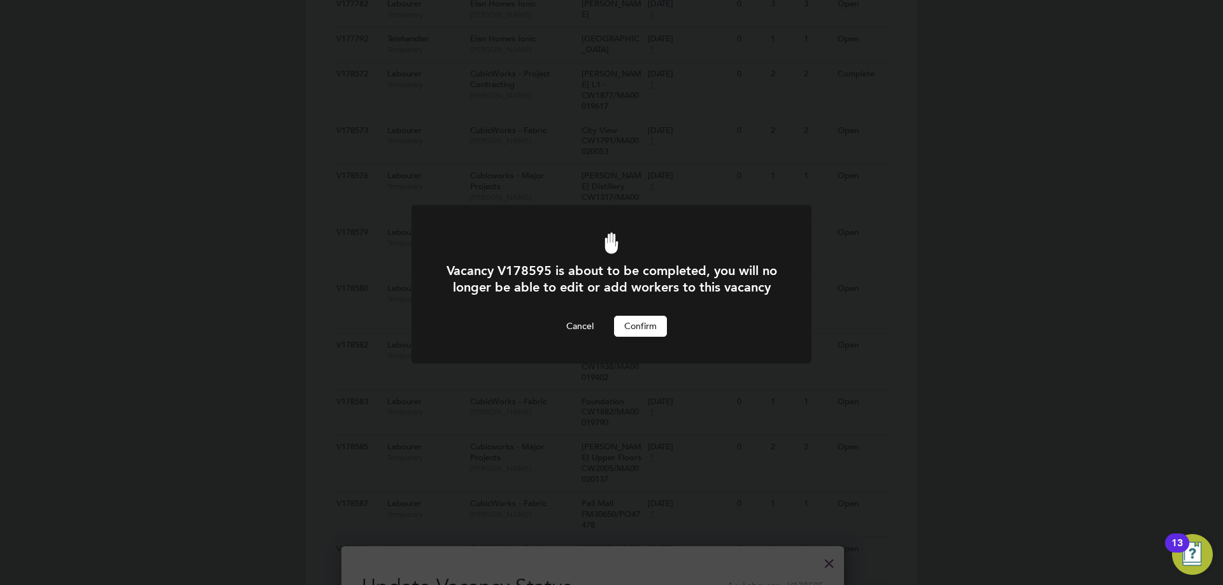
click at [648, 336] on button "Confirm" at bounding box center [640, 326] width 53 height 20
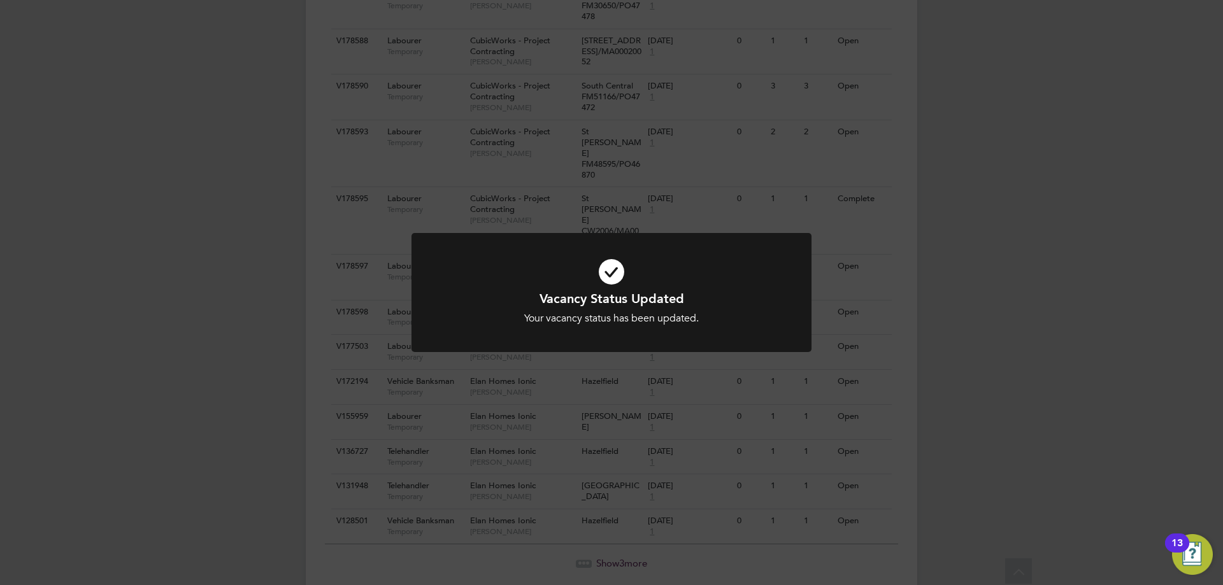
click at [1064, 373] on div "Vacancy Status Updated Your vacancy status has been updated. Cancel Okay" at bounding box center [611, 292] width 1223 height 585
